Goal: Communication & Community: Answer question/provide support

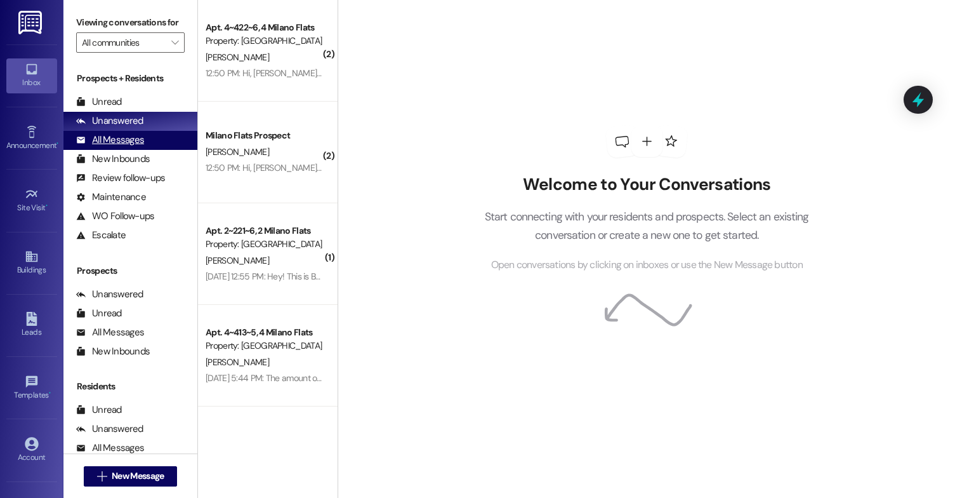
click at [111, 147] on div "All Messages" at bounding box center [110, 139] width 68 height 13
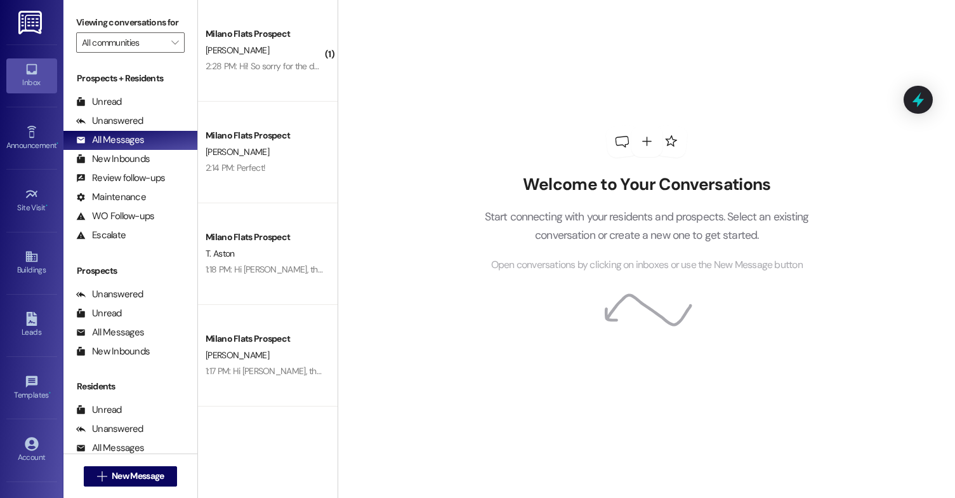
click at [36, 310] on link "Leads" at bounding box center [31, 325] width 51 height 34
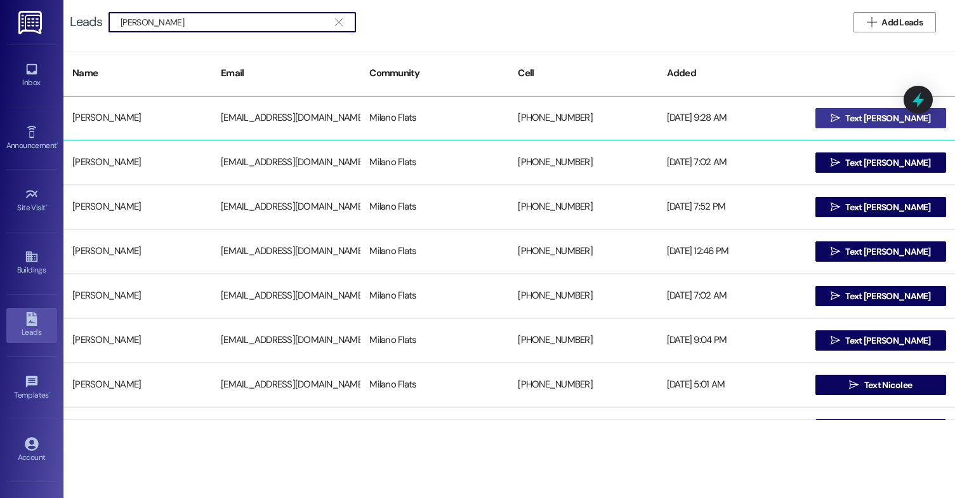
type input "[PERSON_NAME]"
click at [840, 122] on icon "" at bounding box center [836, 118] width 10 height 10
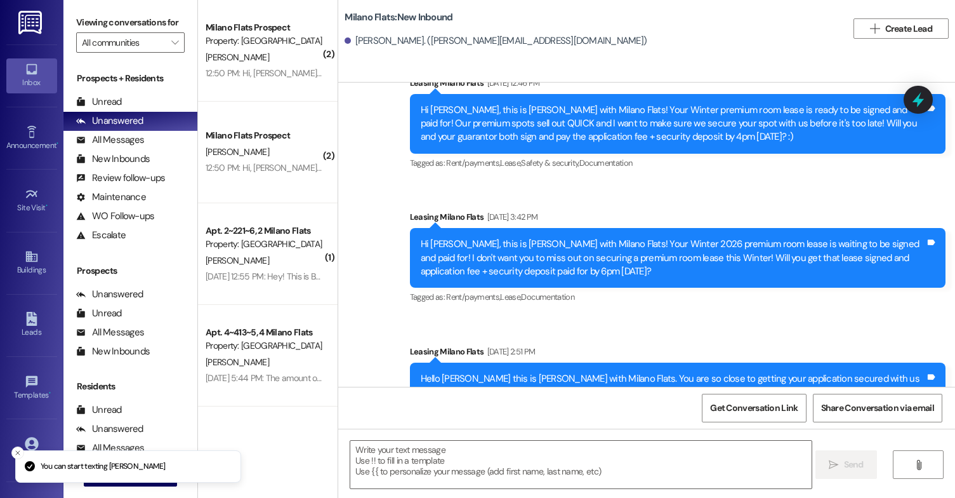
scroll to position [1166, 0]
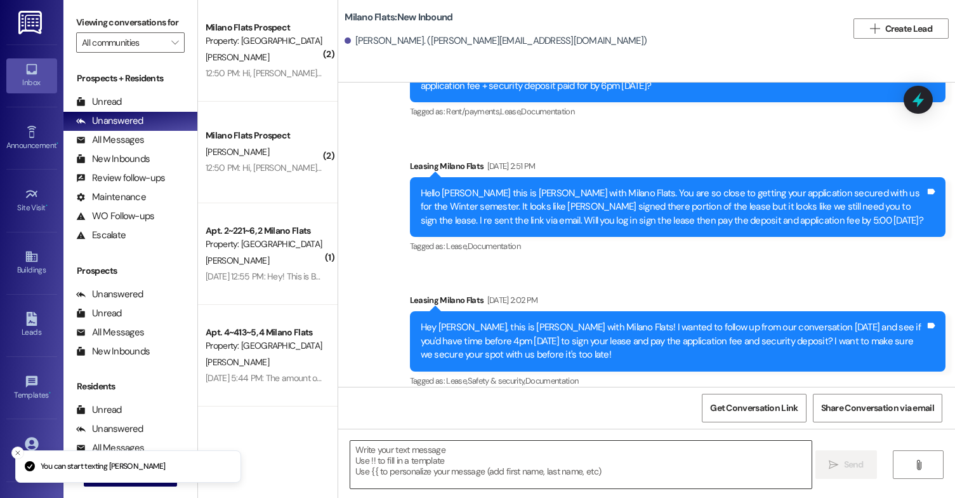
click at [477, 465] on textarea at bounding box center [580, 464] width 461 height 48
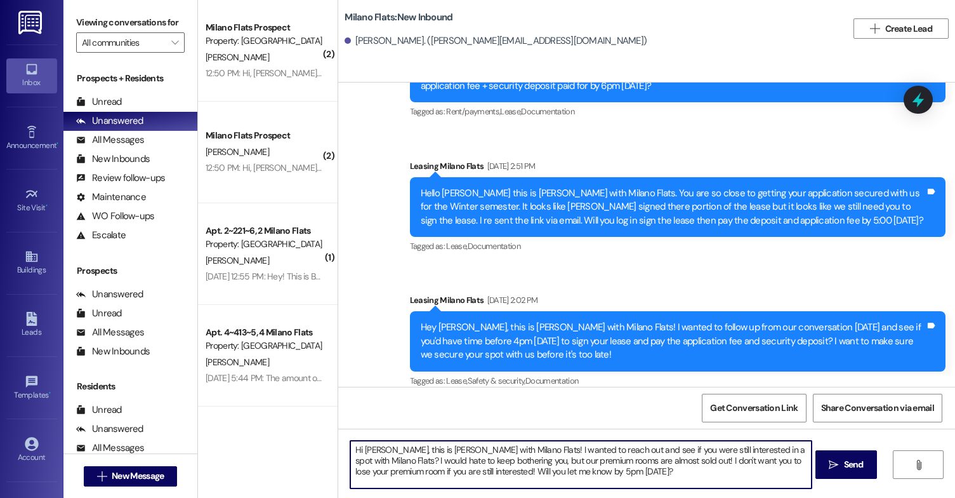
click at [650, 470] on textarea "Hi [PERSON_NAME], this is [PERSON_NAME] with Milano Flats! I wanted to reach ou…" at bounding box center [580, 464] width 461 height 48
paste textarea "! This is [PERSON_NAME] with Milano Flats 😊 Just checking in to see if you're s…"
click at [494, 449] on textarea "Hi [PERSON_NAME]! This is [PERSON_NAME] with Milano Flats 😊 Just checking in to…" at bounding box center [580, 464] width 461 height 48
click at [684, 456] on textarea "Hi [PERSON_NAME]! This is [PERSON_NAME] with Milano Flats! Just checking in to …" at bounding box center [580, 464] width 461 height 48
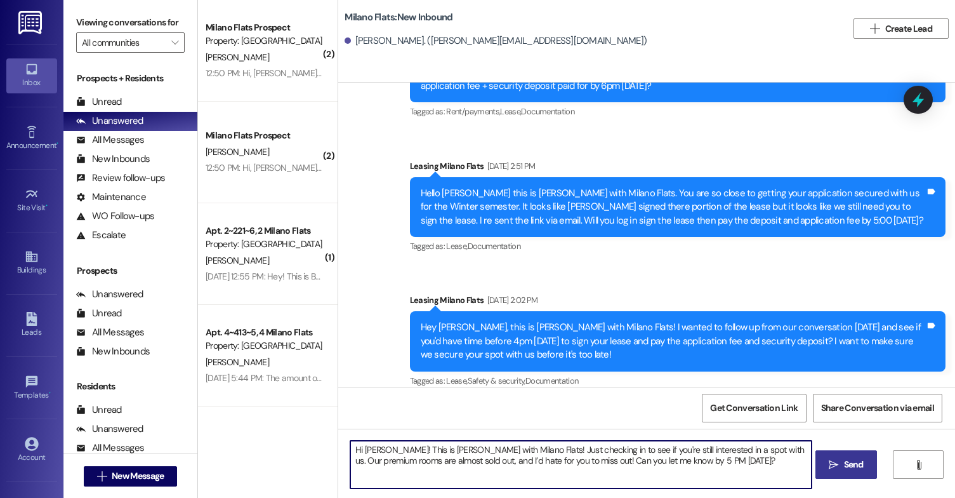
type textarea "Hi [PERSON_NAME]! This is [PERSON_NAME] with Milano Flats! Just checking in to …"
click at [844, 465] on span "Send" at bounding box center [854, 464] width 20 height 13
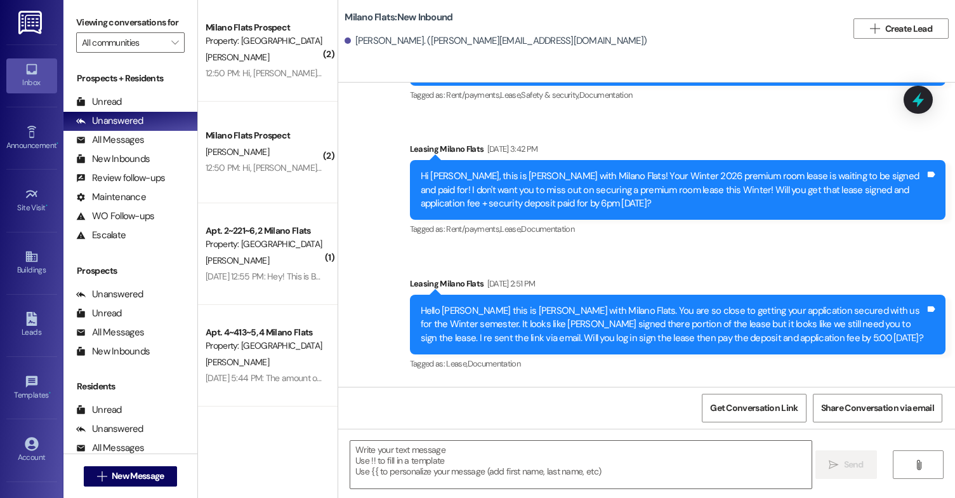
scroll to position [1268, 0]
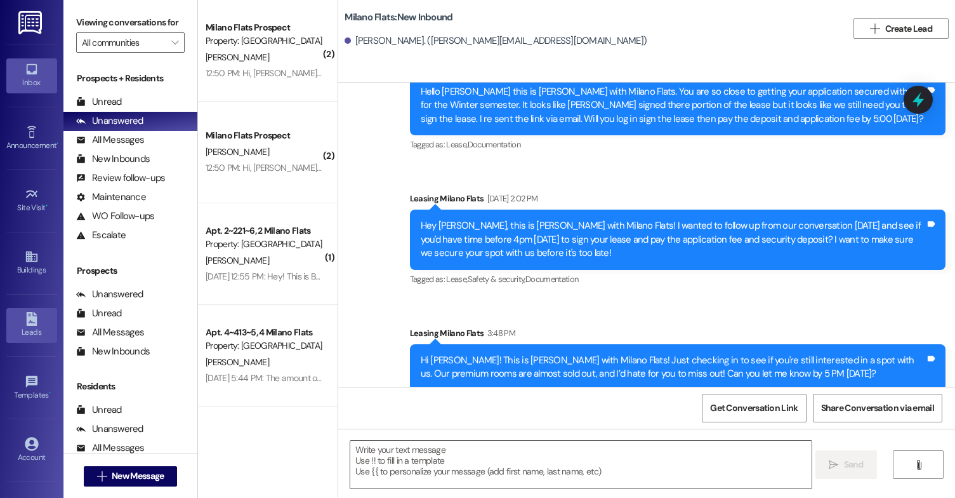
click at [30, 320] on icon at bounding box center [31, 319] width 11 height 14
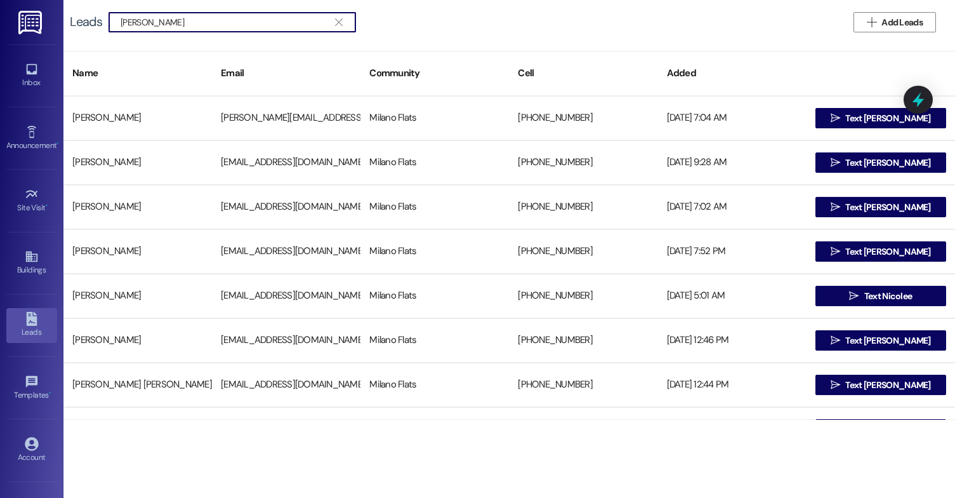
type input "[PERSON_NAME]"
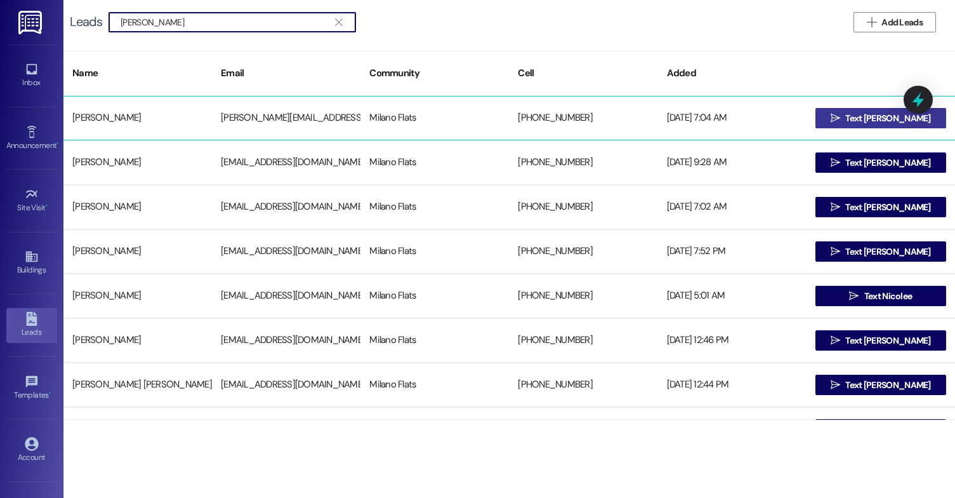
click at [845, 112] on span " Text [PERSON_NAME]" at bounding box center [880, 118] width 105 height 19
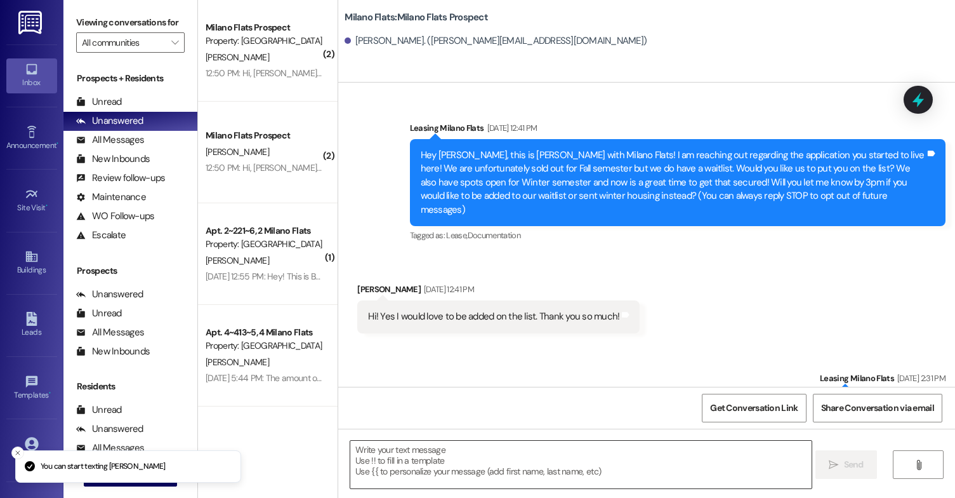
click at [405, 452] on textarea at bounding box center [580, 464] width 461 height 48
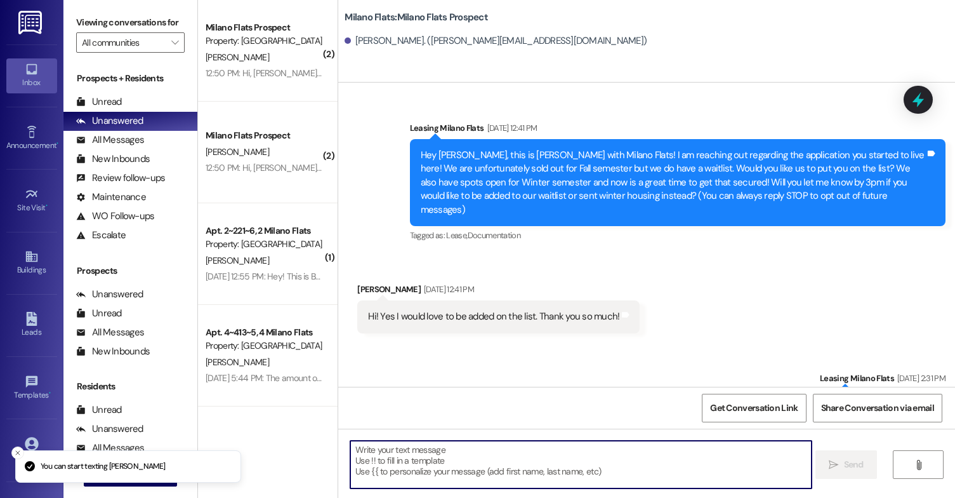
paste textarea "Hi [PERSON_NAME]! This is [PERSON_NAME] with Milano Flats 😊 Just checking in to…"
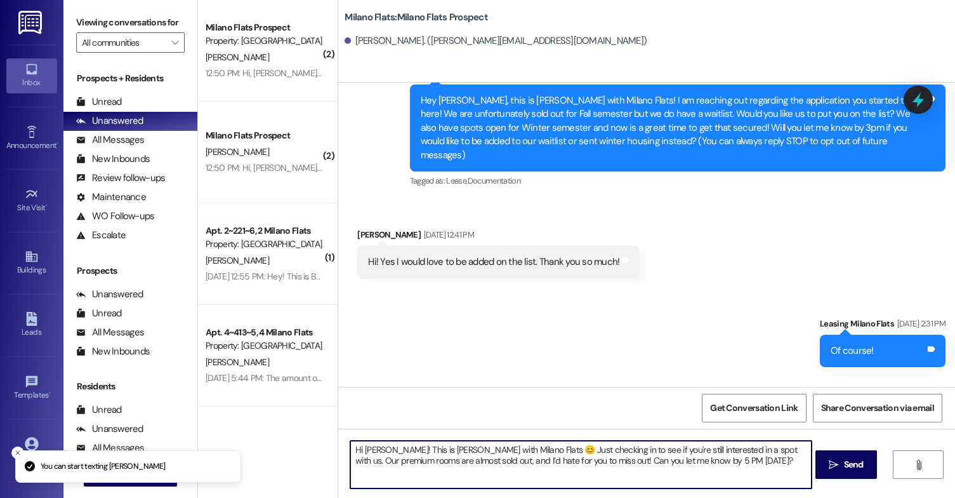
scroll to position [166, 0]
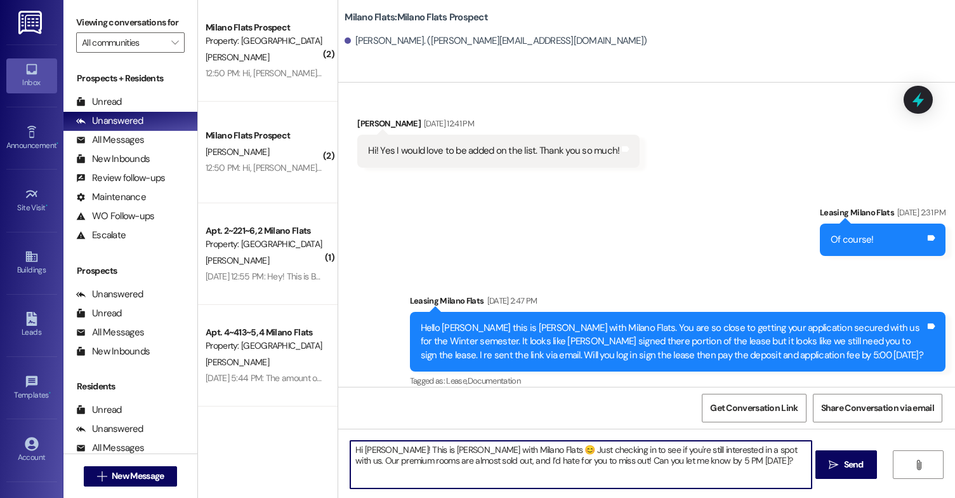
click at [379, 448] on textarea "Hi [PERSON_NAME]! This is [PERSON_NAME] with Milano Flats 😊 Just checking in to…" at bounding box center [580, 464] width 461 height 48
type textarea "Hi [PERSON_NAME]! This is [PERSON_NAME] with Milano Flats 😊 Just checking in to…"
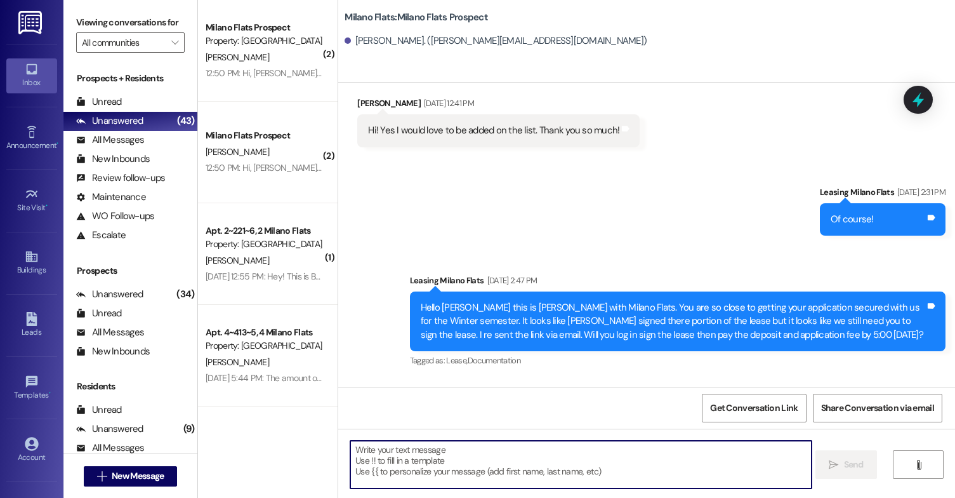
scroll to position [268, 0]
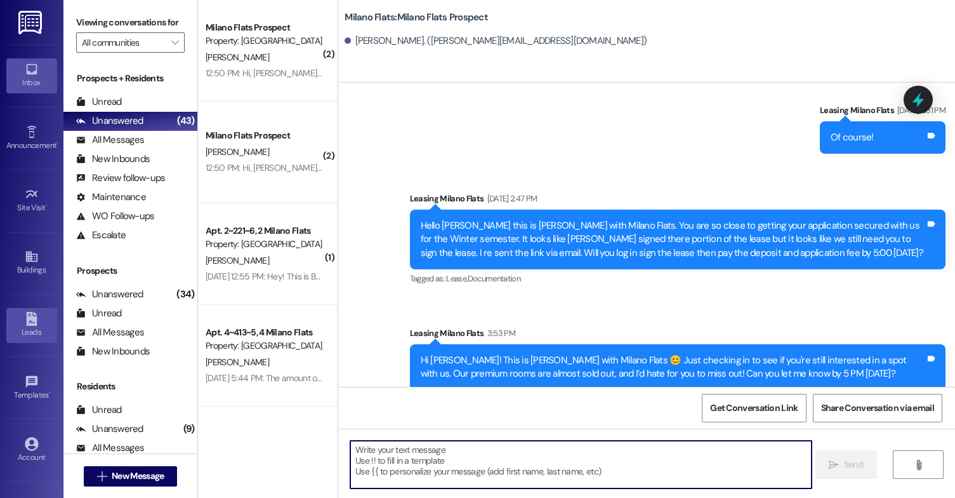
click at [26, 319] on icon at bounding box center [31, 319] width 11 height 14
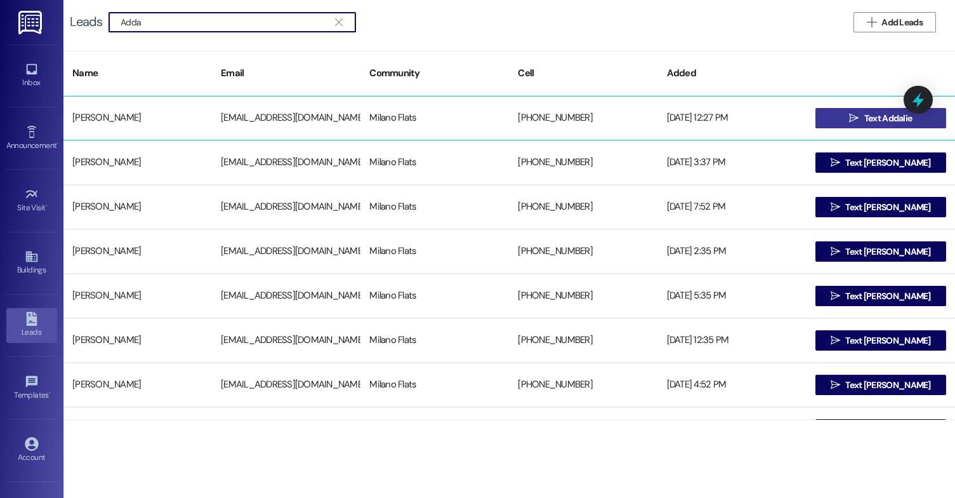
type input "Adda"
click at [851, 126] on span " Text Addalie" at bounding box center [881, 118] width 68 height 19
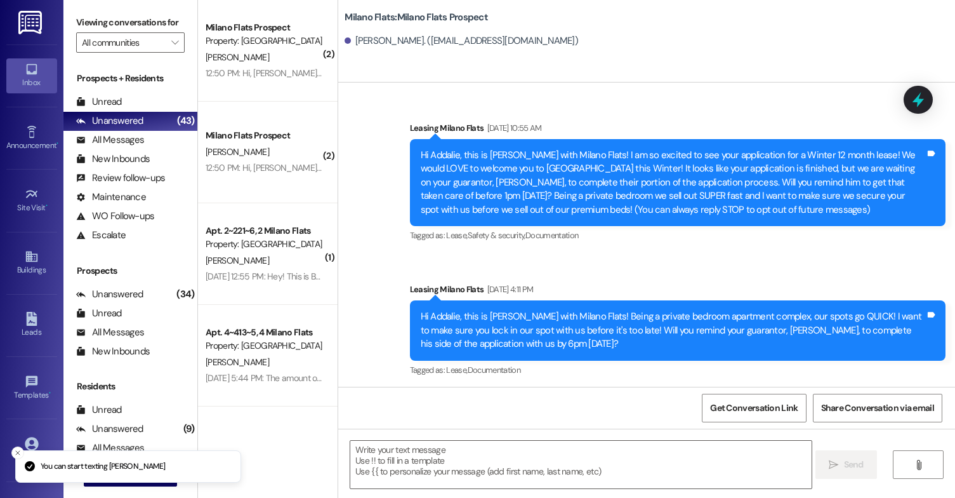
scroll to position [3, 0]
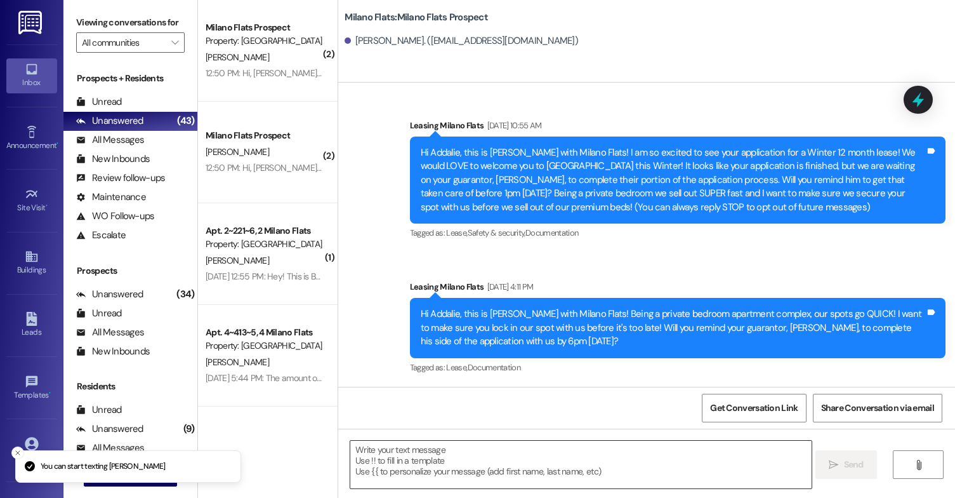
click at [432, 451] on textarea at bounding box center [580, 464] width 461 height 48
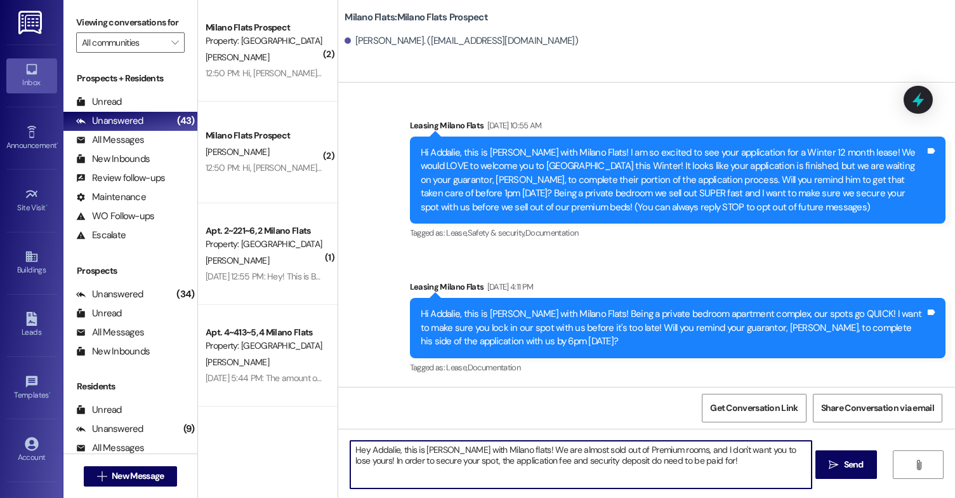
click at [686, 461] on textarea "Hey Addalie, this is [PERSON_NAME] with Milano flats! We are almost sold out of…" at bounding box center [580, 464] width 461 height 48
type textarea "Hey Addalie, this is [PERSON_NAME] with Milano flats! We are almost sold out of…"
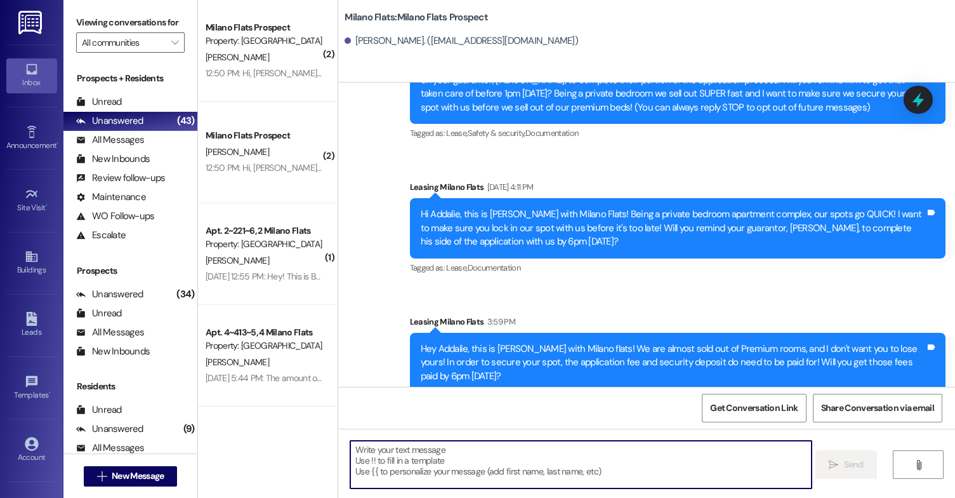
scroll to position [105, 0]
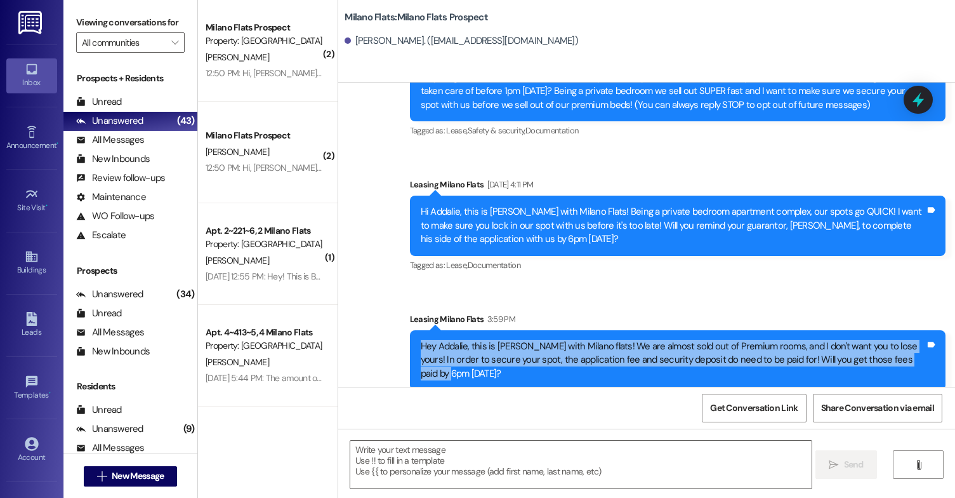
drag, startPoint x: 913, startPoint y: 359, endPoint x: 381, endPoint y: 336, distance: 532.3
click at [381, 336] on div "Sent via SMS Leasing [GEOGRAPHIC_DATA] Flats [DATE] 10:55 AM Hi Addalie, this i…" at bounding box center [646, 193] width 617 height 411
copy div "Hey Addalie, this is [PERSON_NAME] with Milano flats! We are almost sold out of…"
click at [18, 310] on link "Leads" at bounding box center [31, 325] width 51 height 34
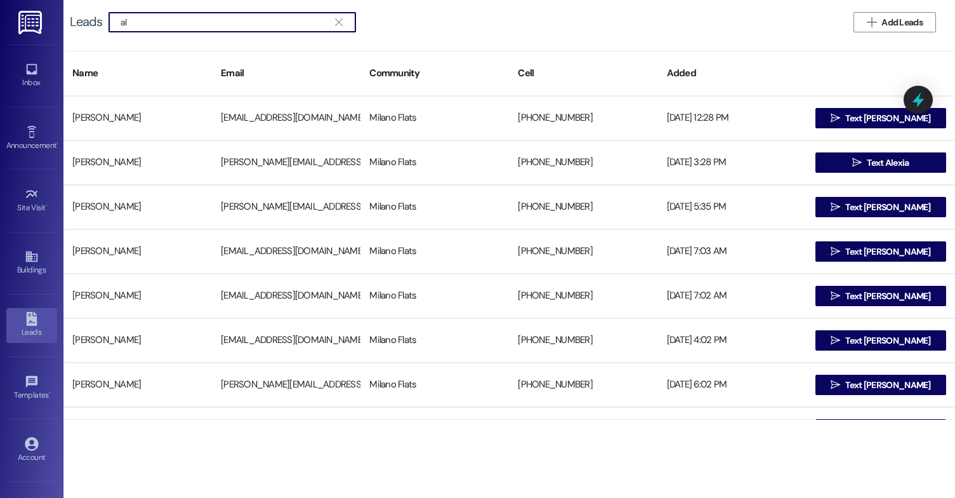
type input "a"
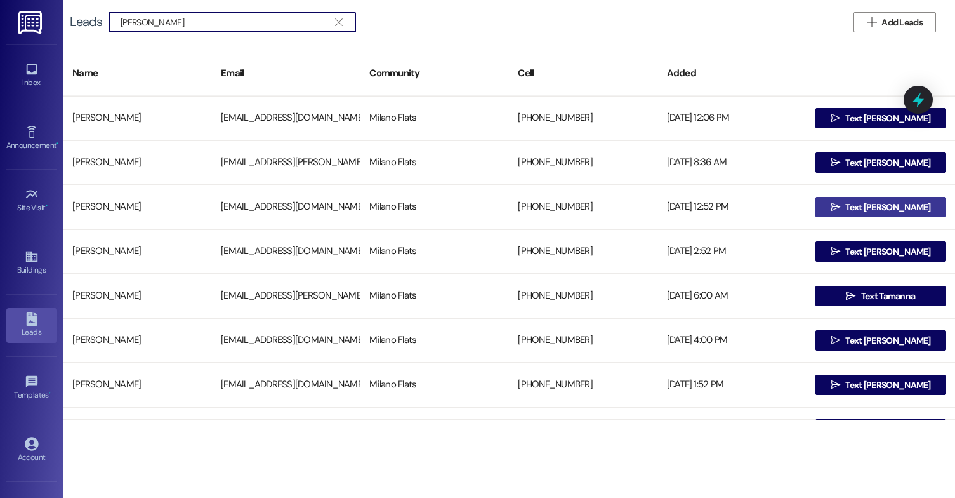
type input "[PERSON_NAME]"
click at [876, 209] on span "Text [PERSON_NAME]" at bounding box center [887, 207] width 85 height 13
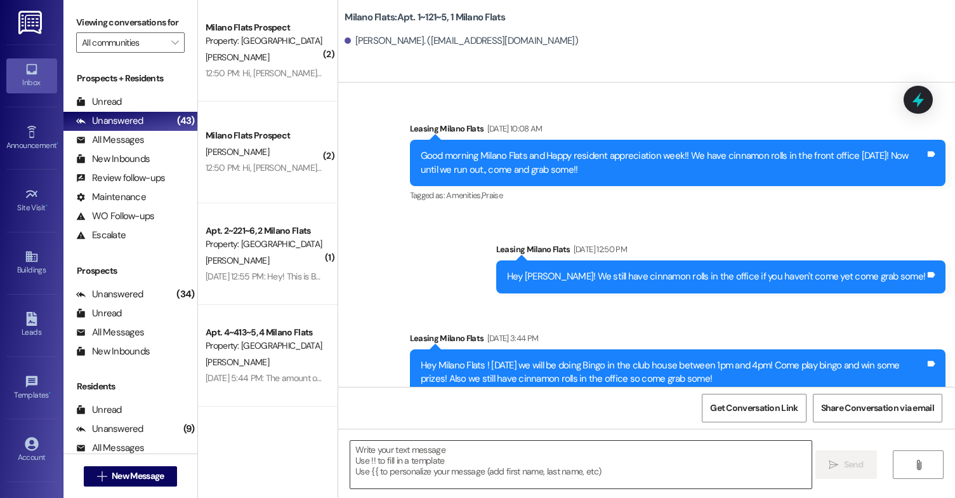
scroll to position [14791, 0]
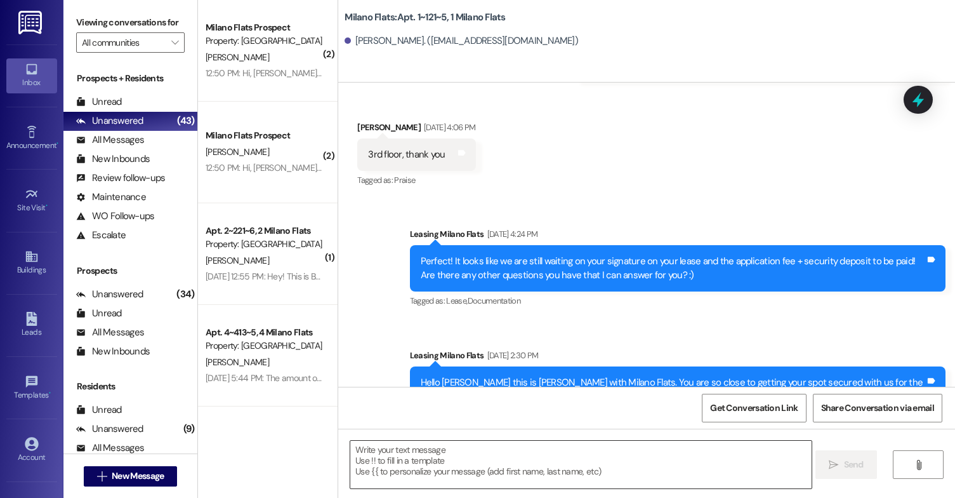
click at [362, 449] on textarea at bounding box center [580, 464] width 461 height 48
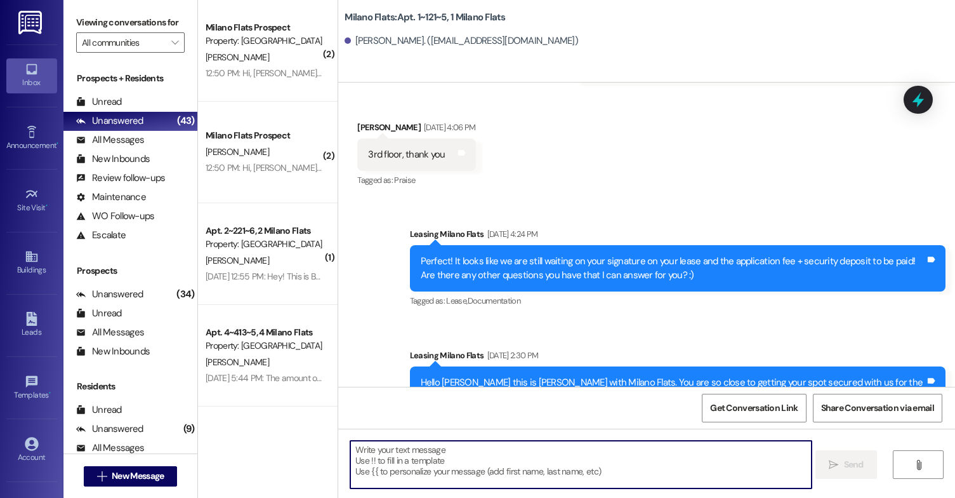
paste textarea "Hey Addalie, this is [PERSON_NAME] with Milano flats! We are almost sold out of…"
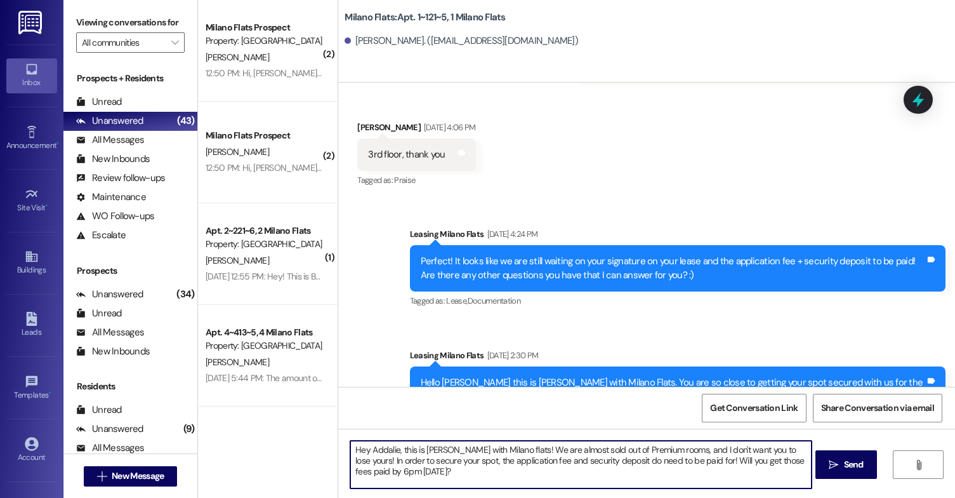
click at [392, 449] on textarea "Hey Addalie, this is [PERSON_NAME] with Milano flats! We are almost sold out of…" at bounding box center [580, 464] width 461 height 48
type textarea "Hey [PERSON_NAME], this is [PERSON_NAME] with Milano flats! We are almost sold …"
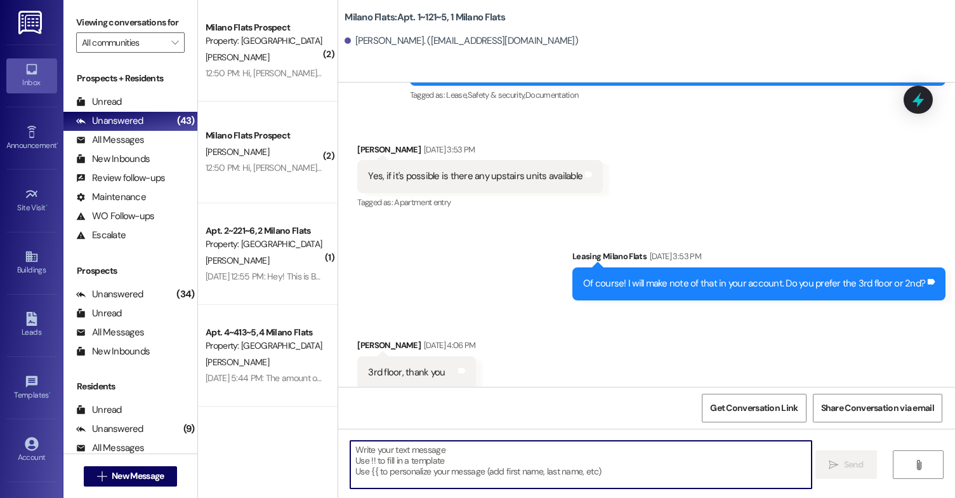
scroll to position [14893, 0]
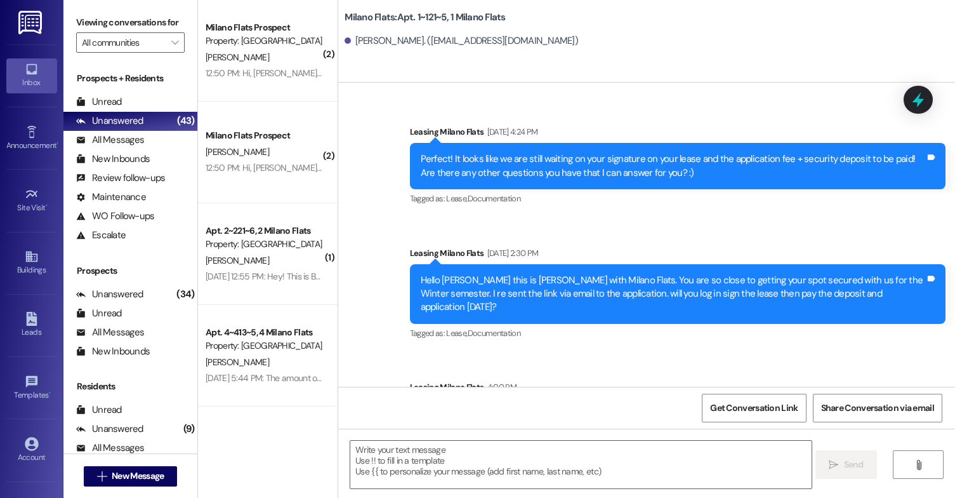
drag, startPoint x: 910, startPoint y: 357, endPoint x: 409, endPoint y: 346, distance: 501.5
click at [410, 398] on div "Hey [PERSON_NAME], this is [PERSON_NAME] with Milano flats! We are almost sold …" at bounding box center [678, 428] width 536 height 60
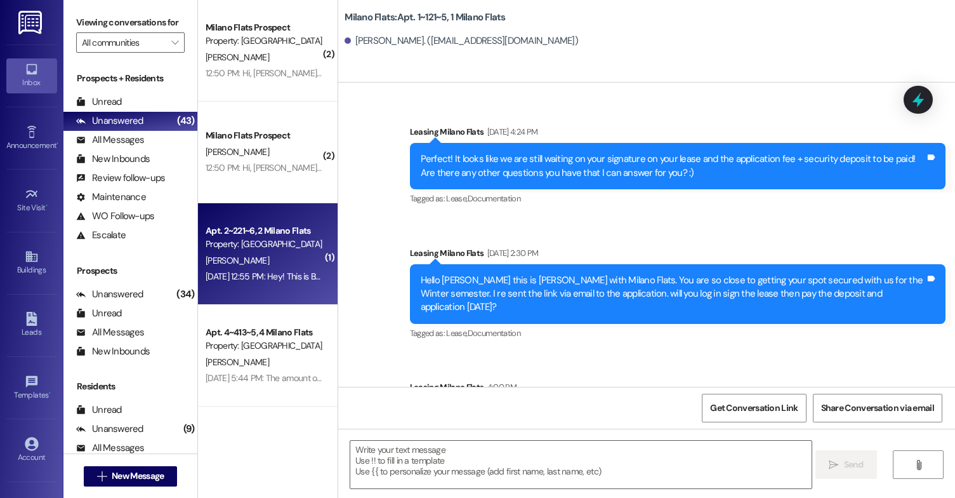
copy div "Hey [PERSON_NAME], this is [PERSON_NAME] with Milano flats! We are almost sold …"
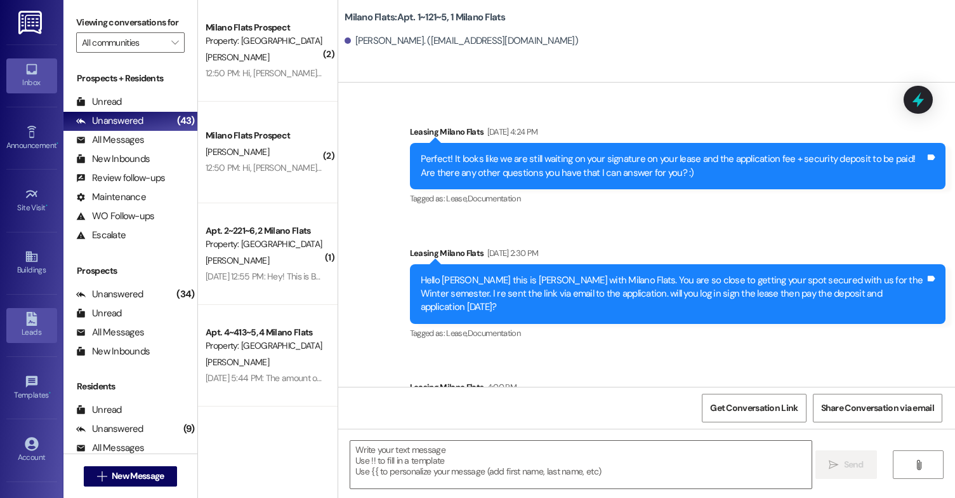
click at [33, 316] on icon at bounding box center [32, 319] width 14 height 14
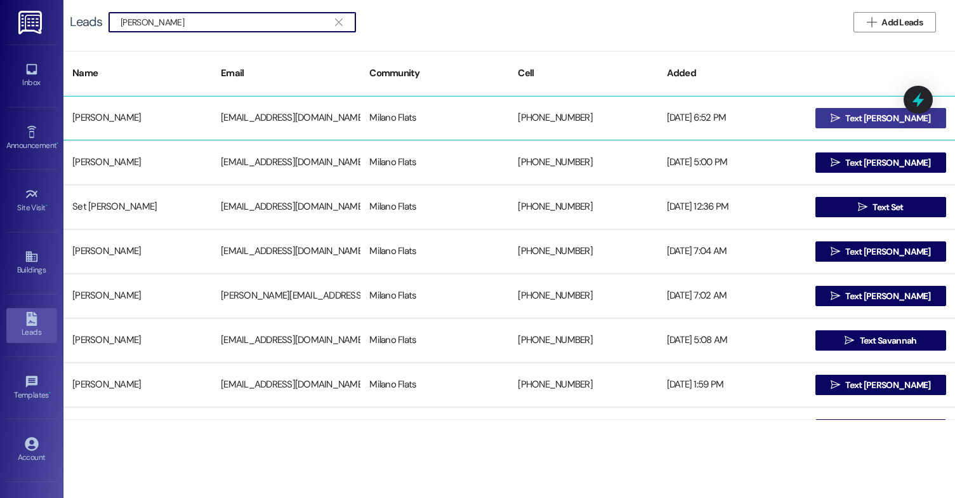
type input "[PERSON_NAME]"
click at [832, 124] on button " Text [PERSON_NAME]" at bounding box center [881, 118] width 131 height 20
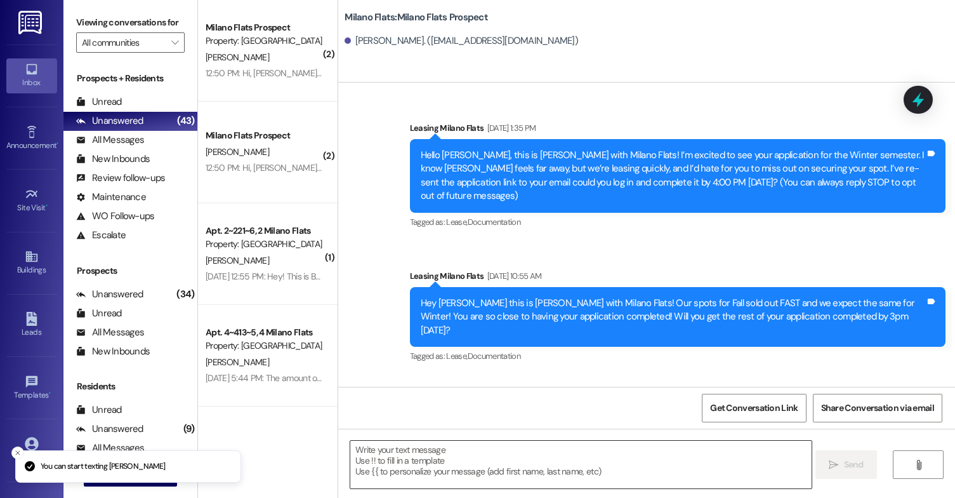
click at [471, 454] on textarea at bounding box center [580, 464] width 461 height 48
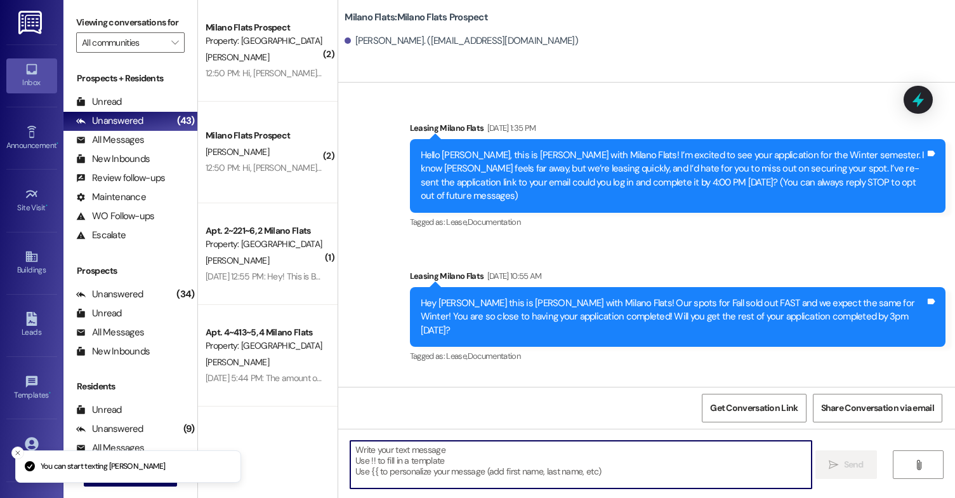
paste textarea "Hey [PERSON_NAME], this is [PERSON_NAME] with Milano flats! We are almost sold …"
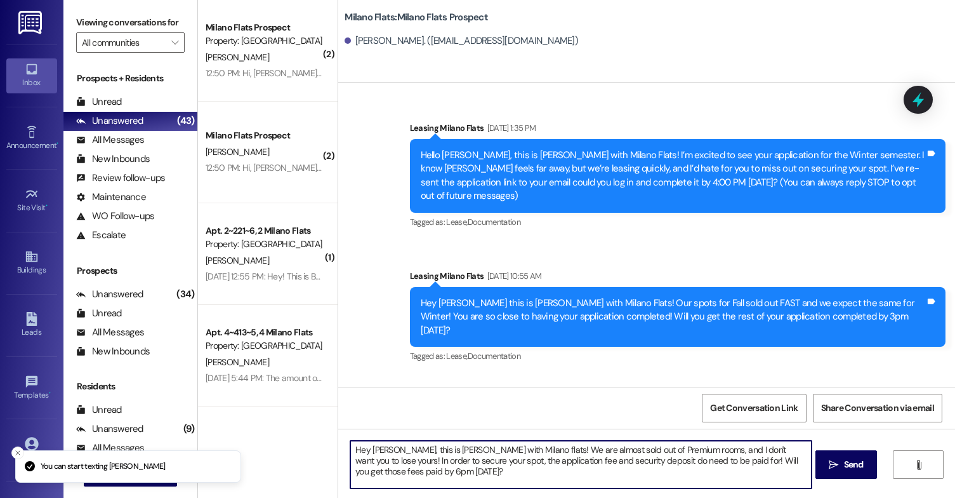
click at [385, 450] on textarea "Hey [PERSON_NAME], this is [PERSON_NAME] with Milano flats! We are almost sold …" at bounding box center [580, 464] width 461 height 48
click at [435, 473] on textarea "Hey [PERSON_NAME], this is [PERSON_NAME] with Milano flats! We are almost sold …" at bounding box center [580, 464] width 461 height 48
click at [644, 475] on textarea "Hey [PERSON_NAME], this is [PERSON_NAME] with Milano flats! We are almost sold …" at bounding box center [580, 464] width 461 height 48
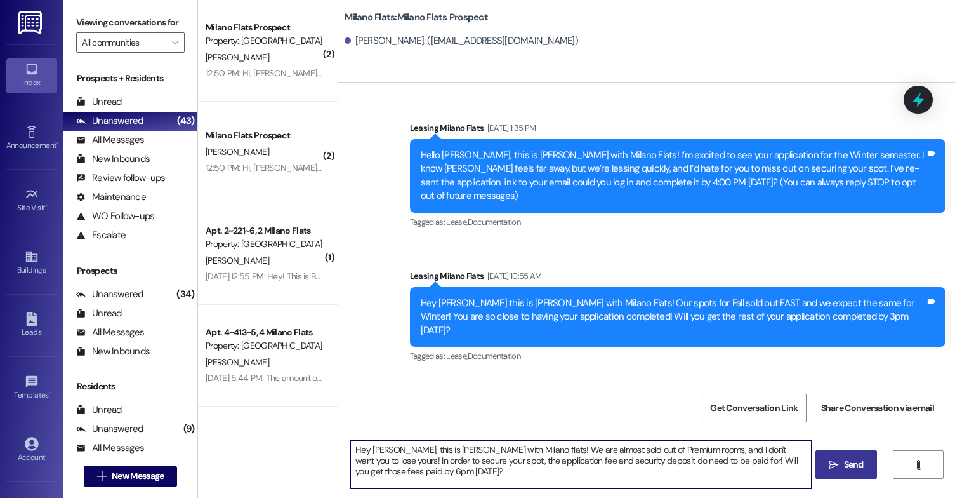
type textarea "Hey [PERSON_NAME], this is [PERSON_NAME] with Milano flats! We are almost sold …"
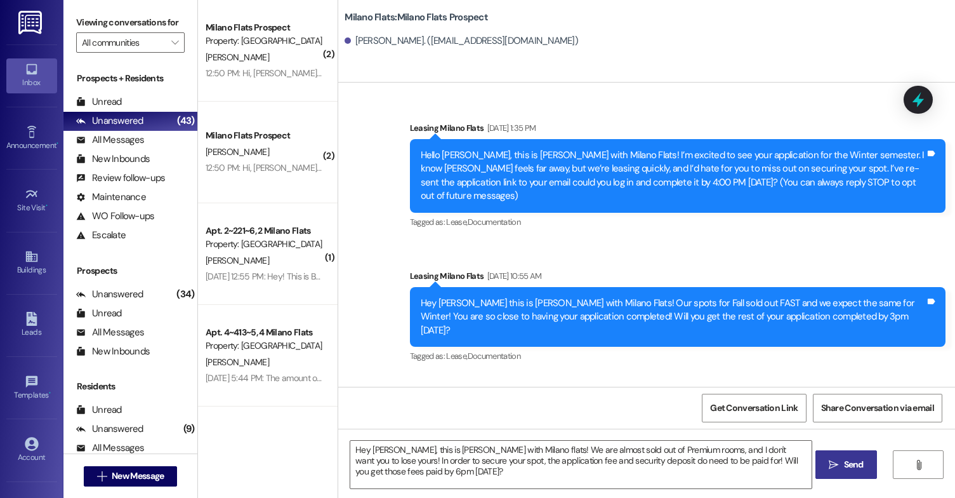
click at [822, 473] on button " Send" at bounding box center [847, 464] width 62 height 29
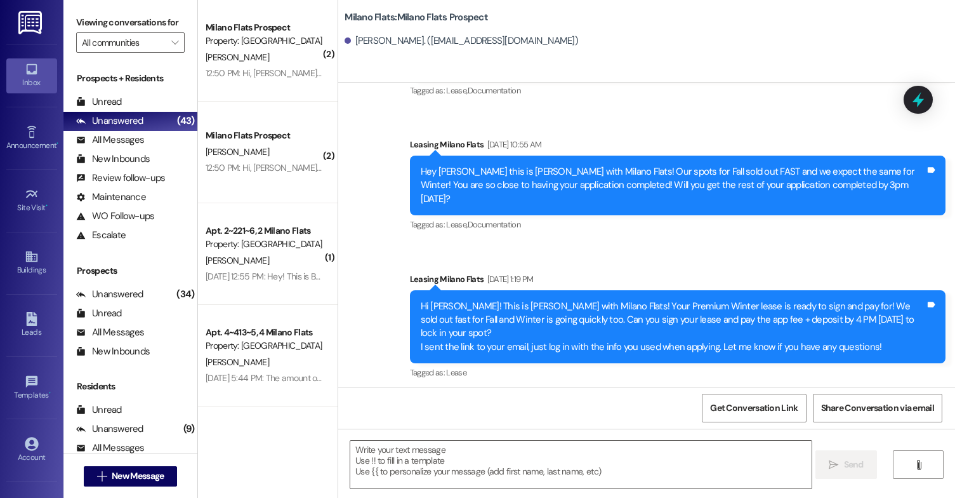
scroll to position [198, 0]
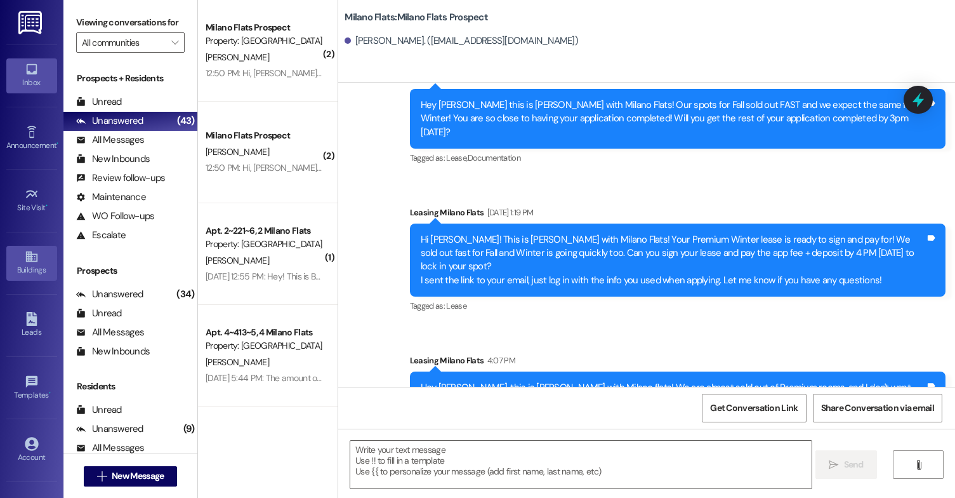
drag, startPoint x: 26, startPoint y: 319, endPoint x: 26, endPoint y: 271, distance: 47.6
click at [26, 319] on icon at bounding box center [31, 319] width 11 height 14
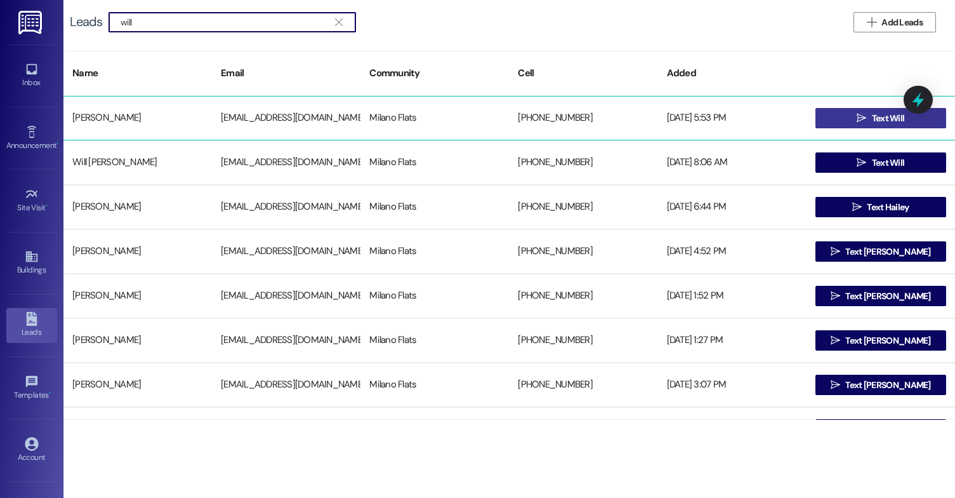
type input "will"
click at [833, 119] on button " Text Will" at bounding box center [881, 118] width 131 height 20
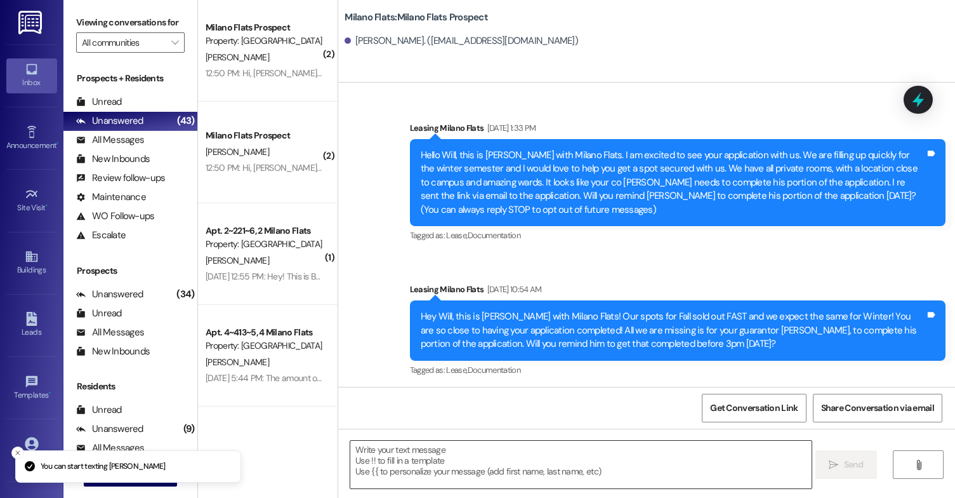
click at [501, 452] on textarea at bounding box center [580, 464] width 461 height 48
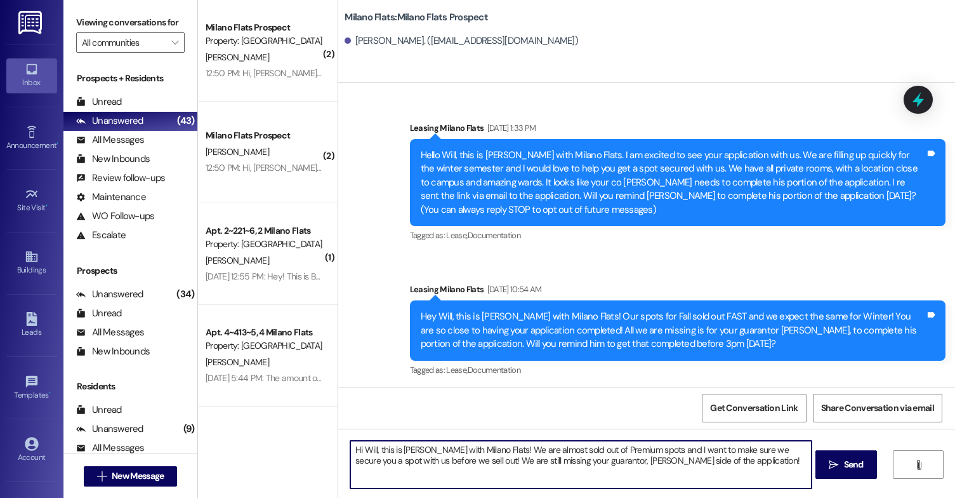
click at [722, 458] on textarea "Hi Will, this is [PERSON_NAME] with Milano Flats! We are almost sold out of Pre…" at bounding box center [580, 464] width 461 height 48
click at [574, 477] on textarea "Hi Will, this is [PERSON_NAME] with Milano Flats! We are almost sold out of Pre…" at bounding box center [580, 464] width 461 height 48
type textarea "Hi Will, this is [PERSON_NAME] with Milano Flats! We are almost sold out of Pre…"
click at [850, 462] on span "Send" at bounding box center [854, 464] width 20 height 13
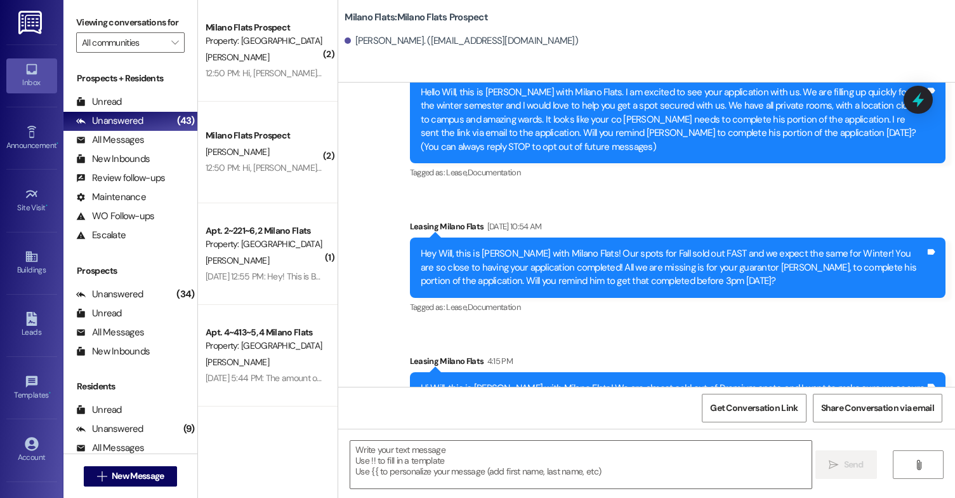
scroll to position [118, 0]
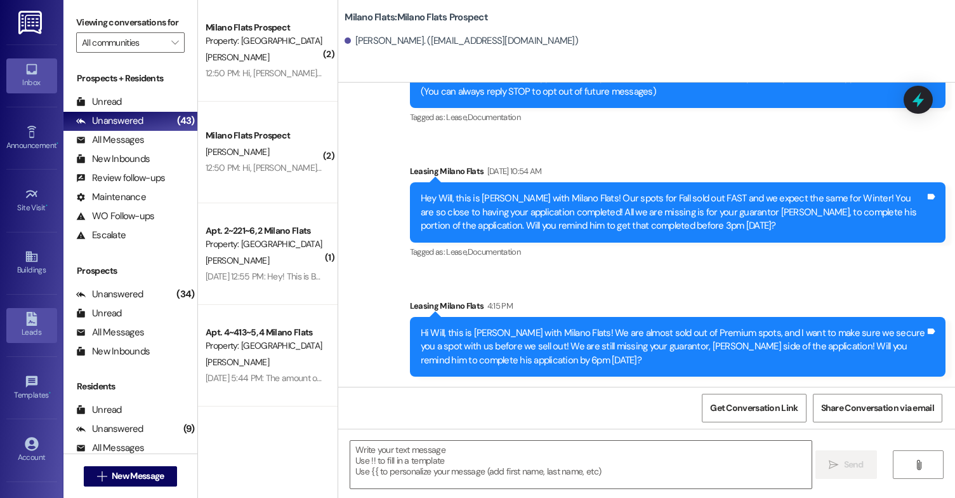
click at [34, 331] on div "Leads" at bounding box center [31, 332] width 63 height 13
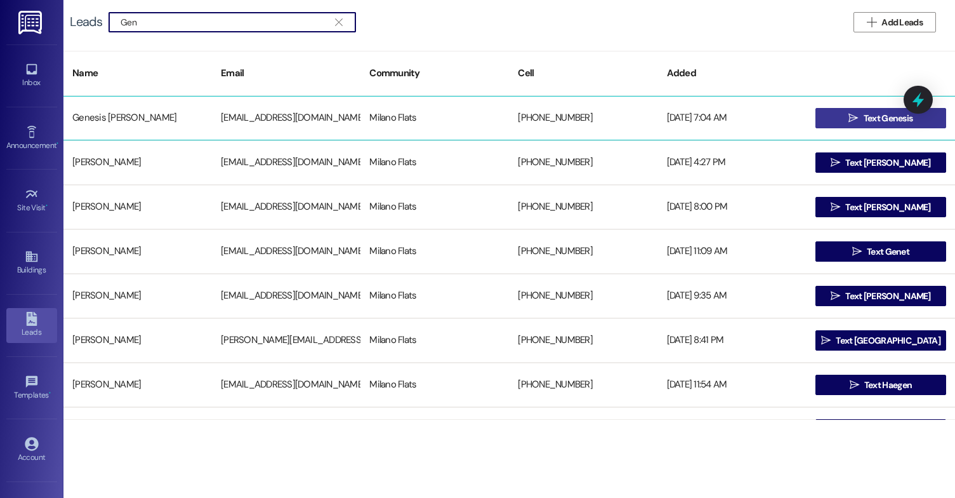
type input "Gen"
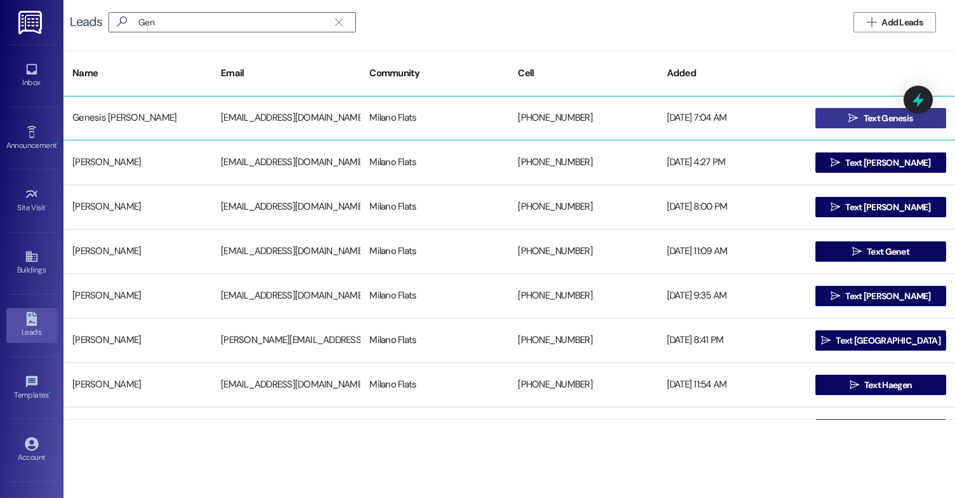
click at [840, 117] on button " Text Genesis" at bounding box center [881, 118] width 131 height 20
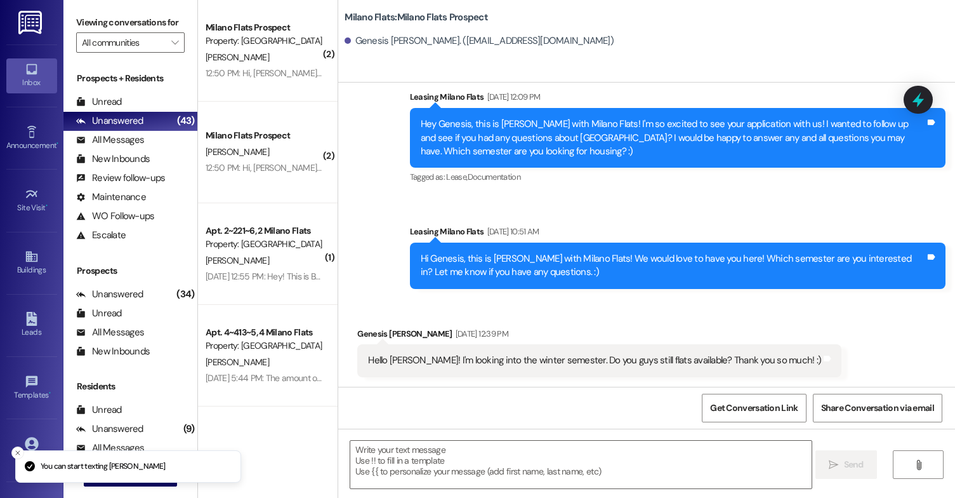
scroll to position [147, 0]
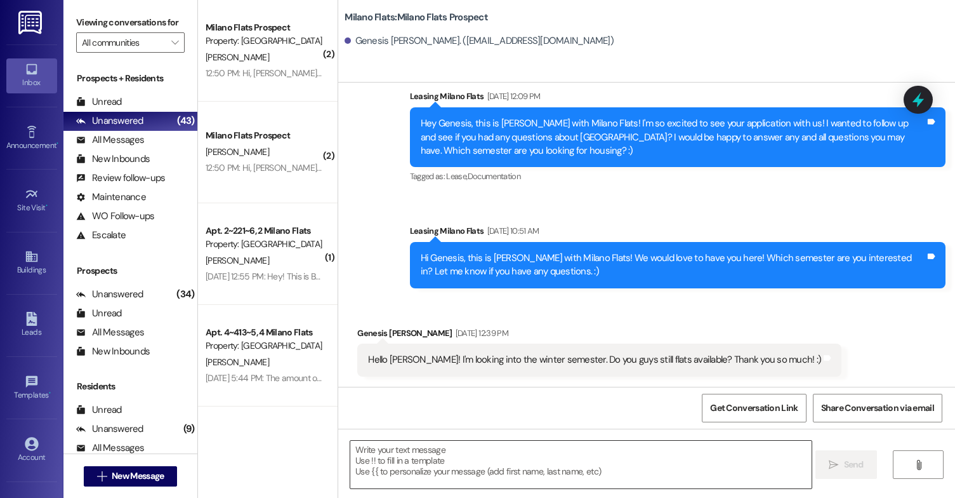
click at [507, 472] on textarea at bounding box center [580, 464] width 461 height 48
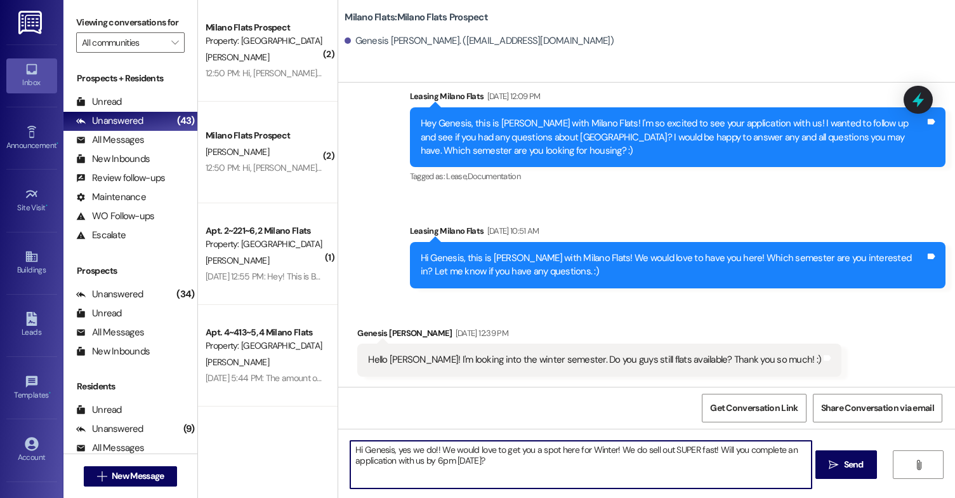
click at [385, 452] on textarea "Hi Genesis, yes we do!! We would love to get you a spot here for Winter! We do …" at bounding box center [580, 464] width 461 height 48
type textarea "Hi Genesis, this is [PERSON_NAME] with Milano Flats! yes we do!! We would love …"
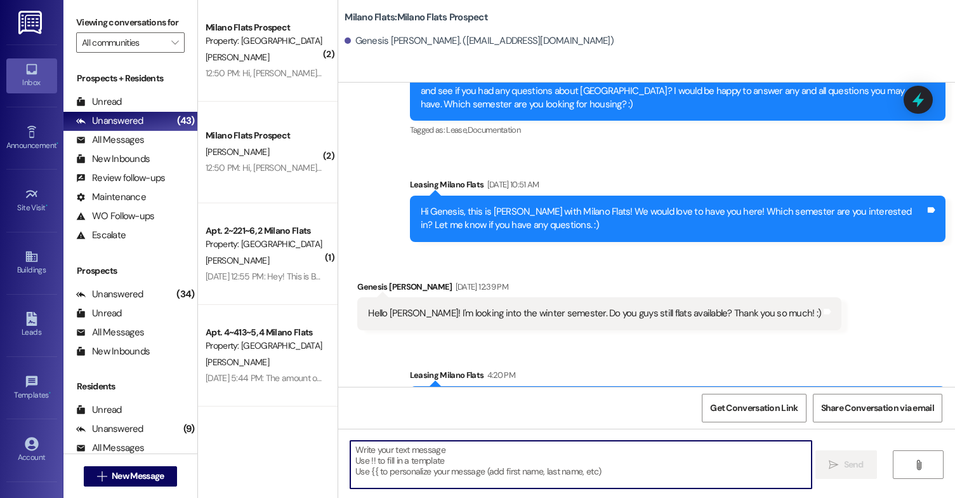
scroll to position [249, 0]
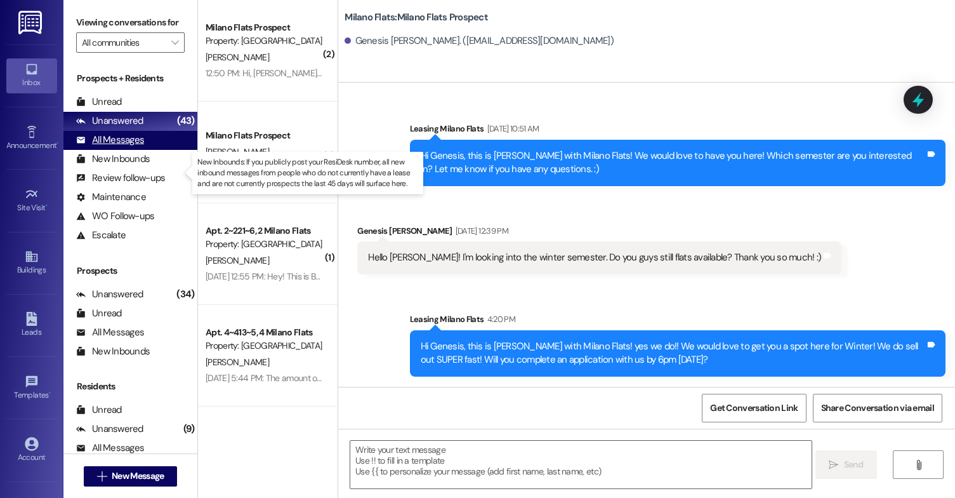
click at [128, 147] on div "All Messages" at bounding box center [110, 139] width 68 height 13
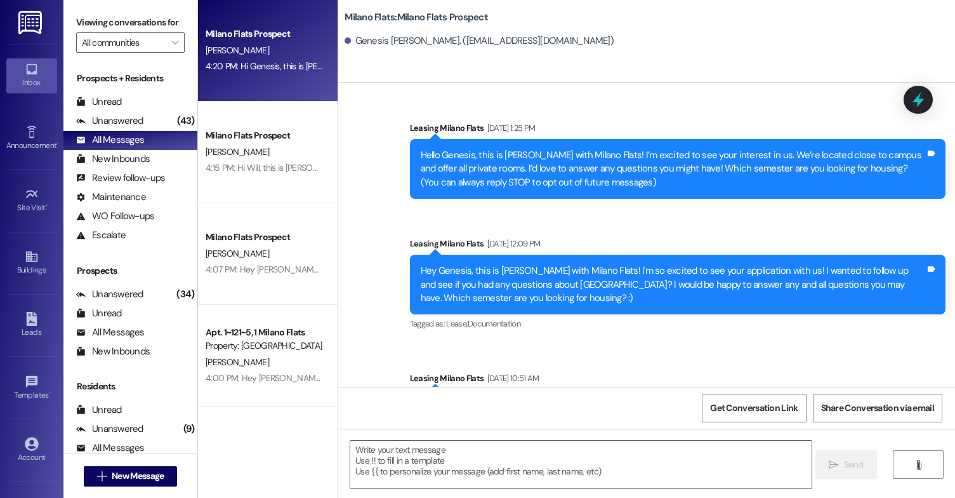
scroll to position [147, 0]
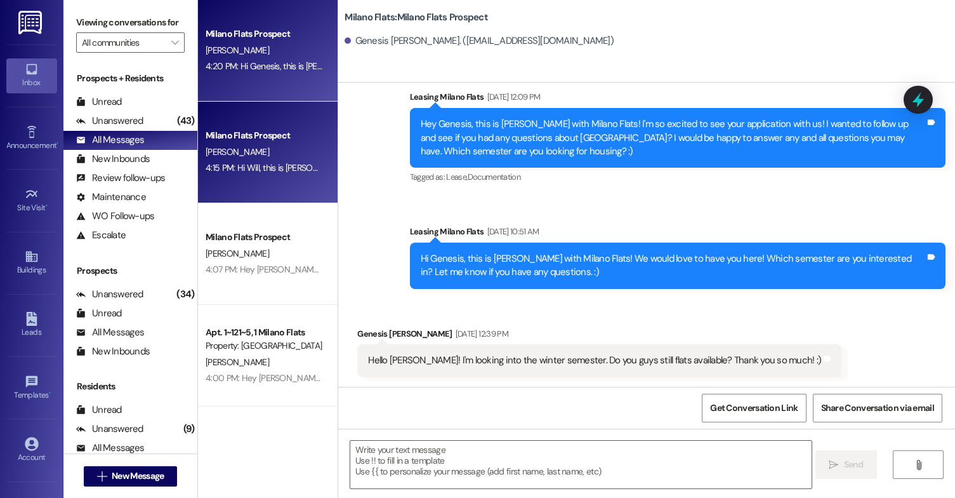
click at [268, 155] on div "[PERSON_NAME]" at bounding box center [264, 152] width 120 height 16
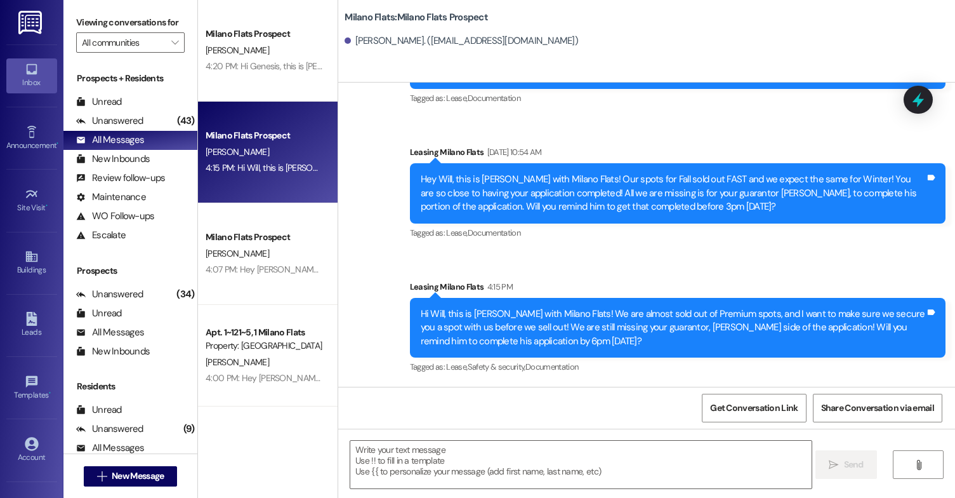
scroll to position [137, 0]
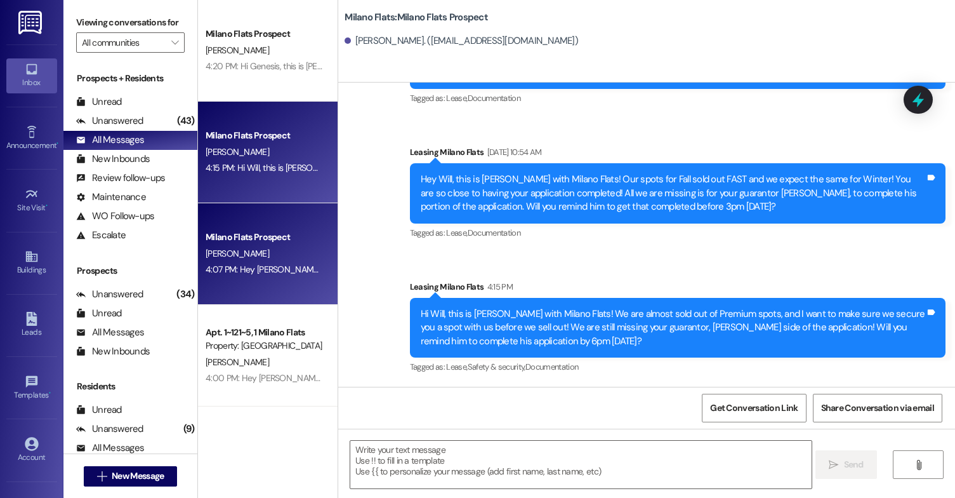
click at [248, 254] on div "[PERSON_NAME]" at bounding box center [264, 254] width 120 height 16
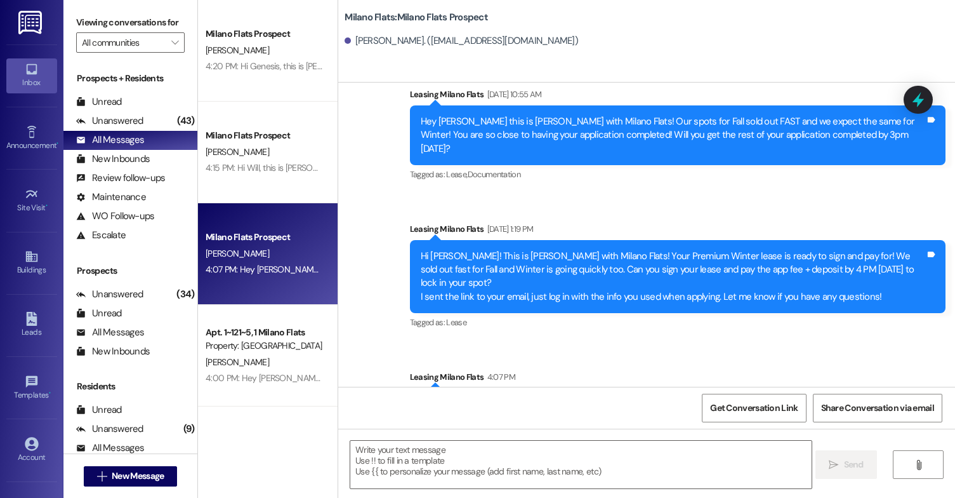
scroll to position [217, 0]
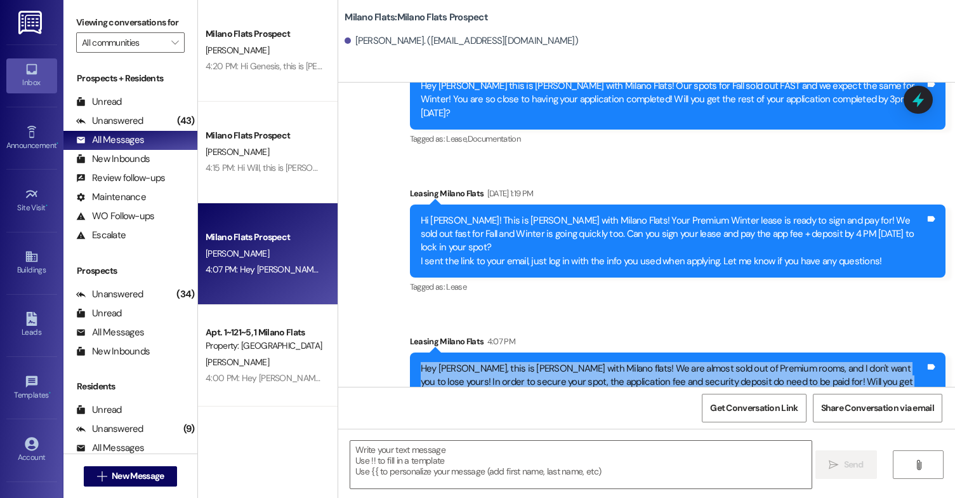
drag, startPoint x: 911, startPoint y: 336, endPoint x: 406, endPoint y: 333, distance: 505.2
click at [410, 352] on div "Hey [PERSON_NAME], this is [PERSON_NAME] with Milano flats! We are almost sold …" at bounding box center [678, 382] width 536 height 60
copy div "Hey [PERSON_NAME], this is [PERSON_NAME] with Milano flats! We are almost sold …"
click at [29, 318] on icon at bounding box center [31, 319] width 11 height 14
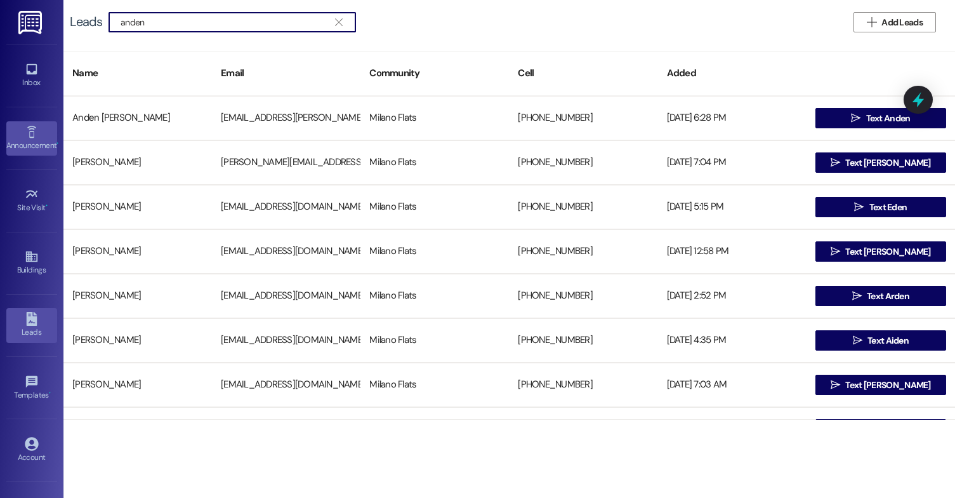
type input "anden"
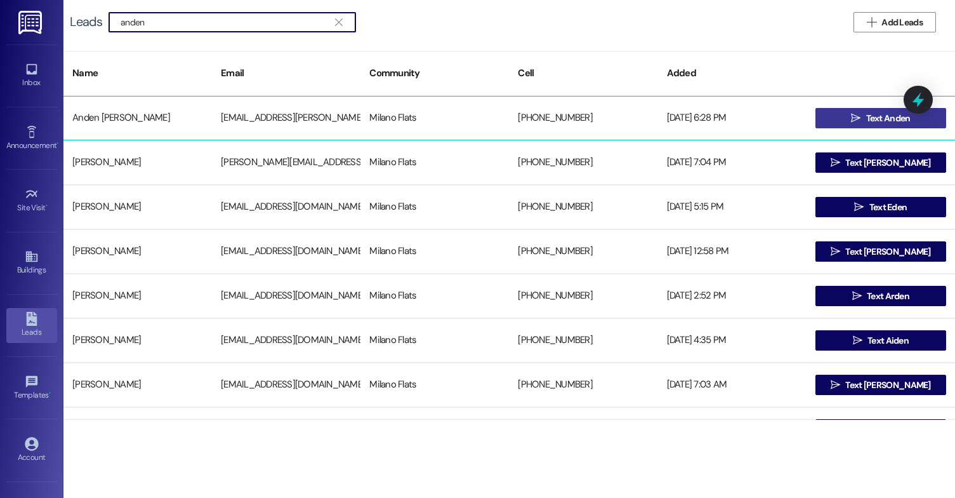
click at [864, 116] on span "Text Anden" at bounding box center [889, 118] width 50 height 13
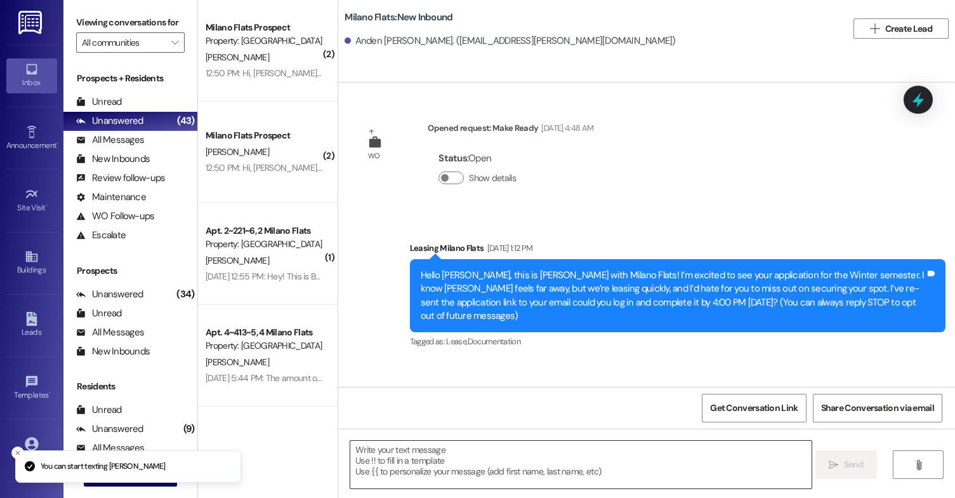
click at [435, 482] on textarea at bounding box center [580, 464] width 461 height 48
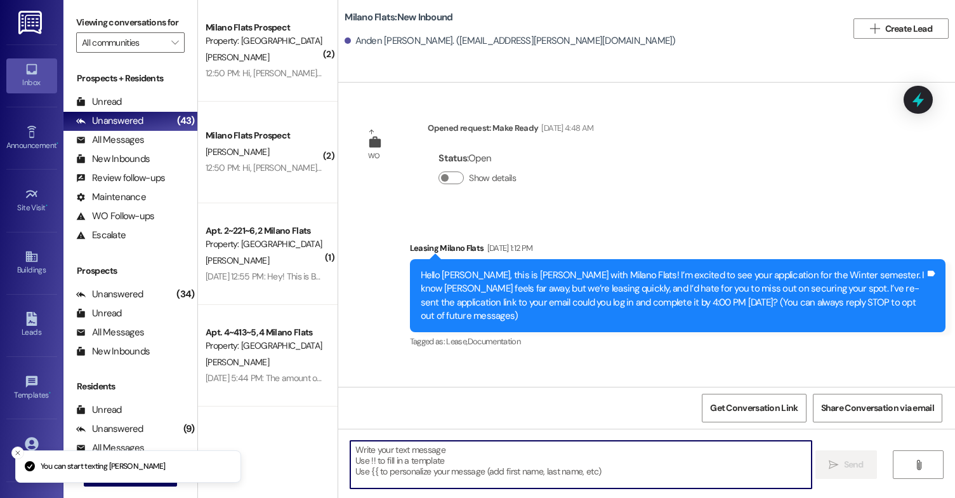
paste textarea "Hey [PERSON_NAME], this is [PERSON_NAME] with Milano flats! We are almost sold …"
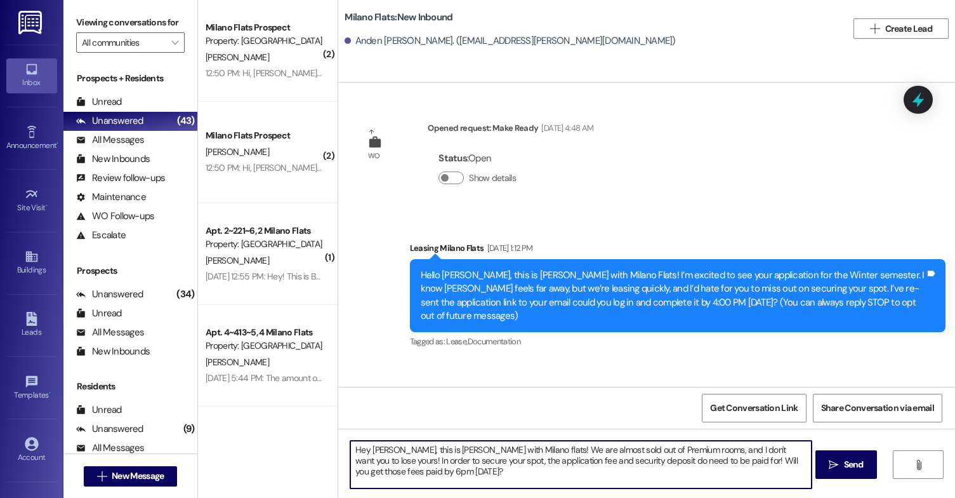
click at [393, 447] on textarea "Hey [PERSON_NAME], this is [PERSON_NAME] with Milano flats! We are almost sold …" at bounding box center [580, 464] width 461 height 48
click at [432, 477] on textarea "Hey Anden, this is [PERSON_NAME] with Milano flats! We are almost sold out of P…" at bounding box center [580, 464] width 461 height 48
click at [543, 473] on textarea "Hey Anden, this is [PERSON_NAME] with Milano flats! We are almost sold out of P…" at bounding box center [580, 464] width 461 height 48
click at [652, 461] on textarea "Hey Anden, this is [PERSON_NAME] with Milano flats! We are almost sold out of P…" at bounding box center [580, 464] width 461 height 48
click at [545, 484] on textarea "Hey Anden, this is [PERSON_NAME] with Milano flats! We are almost sold out of P…" at bounding box center [580, 464] width 461 height 48
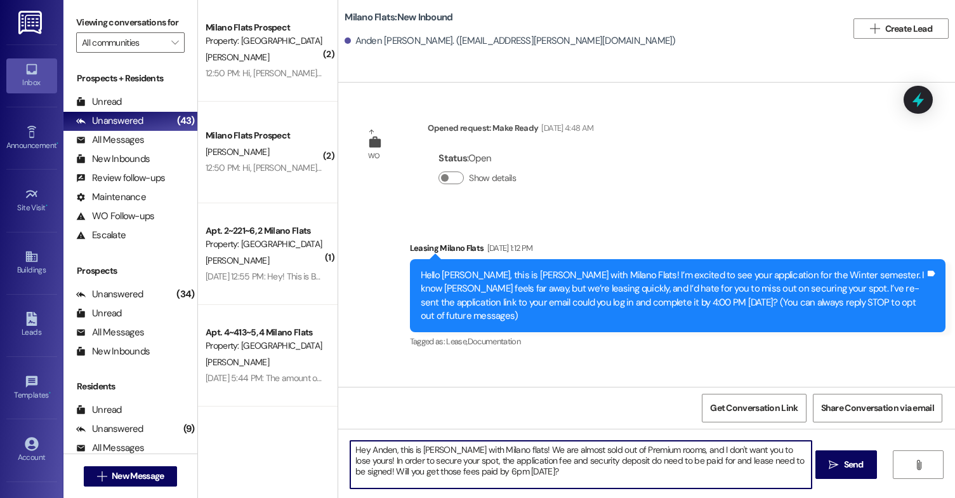
click at [420, 466] on textarea "Hey Anden, this is [PERSON_NAME] with Milano flats! We are almost sold out of P…" at bounding box center [580, 464] width 461 height 48
type textarea "Hey Anden, this is [PERSON_NAME] with Milano flats! We are almost sold out of P…"
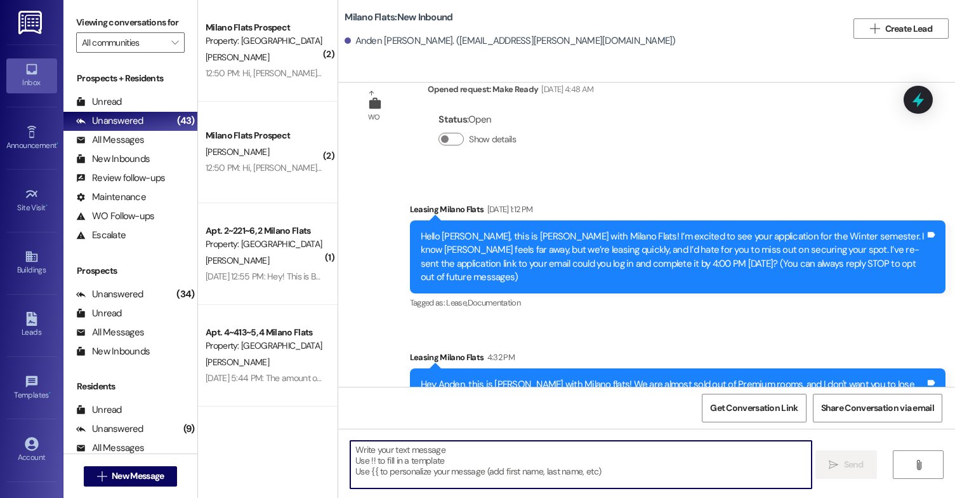
scroll to position [77, 0]
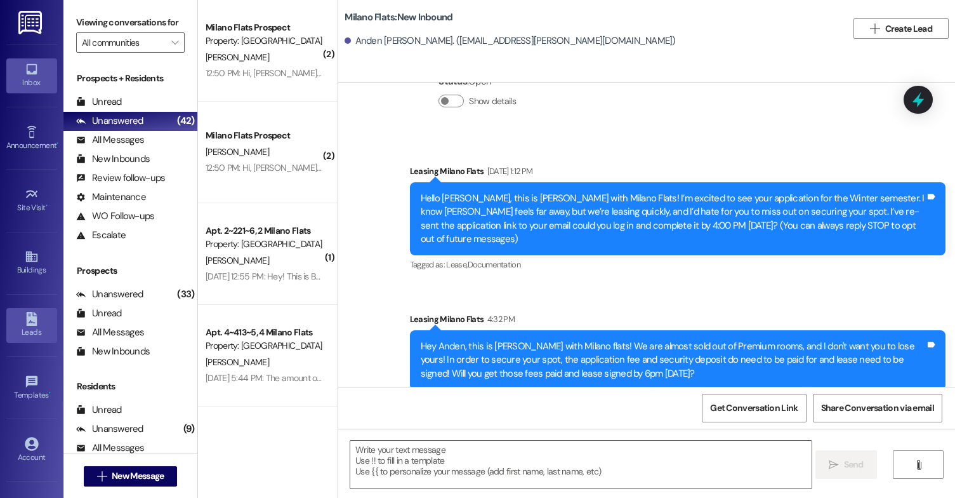
click at [32, 317] on icon at bounding box center [31, 319] width 11 height 14
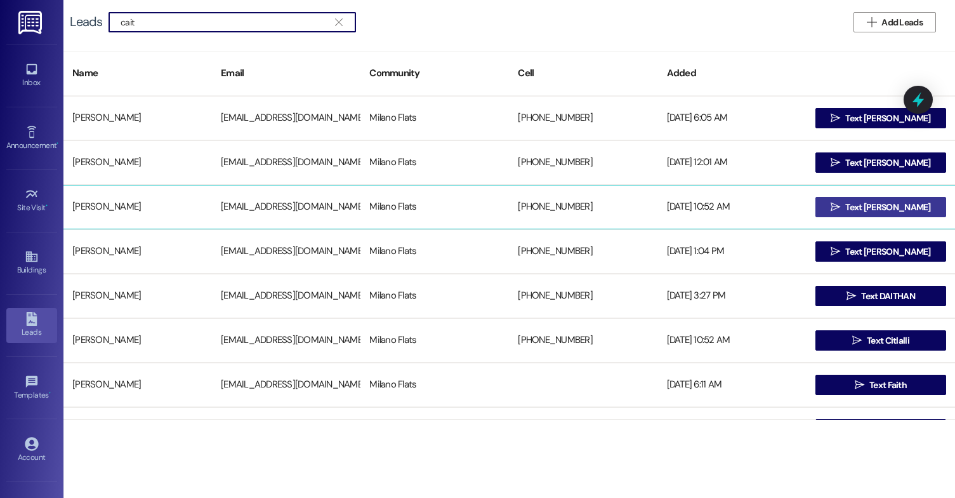
type input "cait"
click at [892, 209] on span "Text [PERSON_NAME]" at bounding box center [887, 207] width 85 height 13
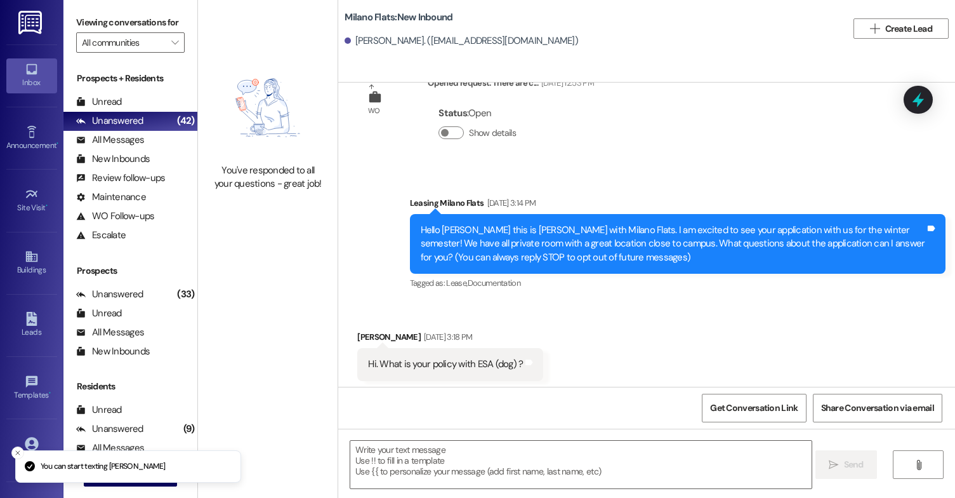
scroll to position [49, 0]
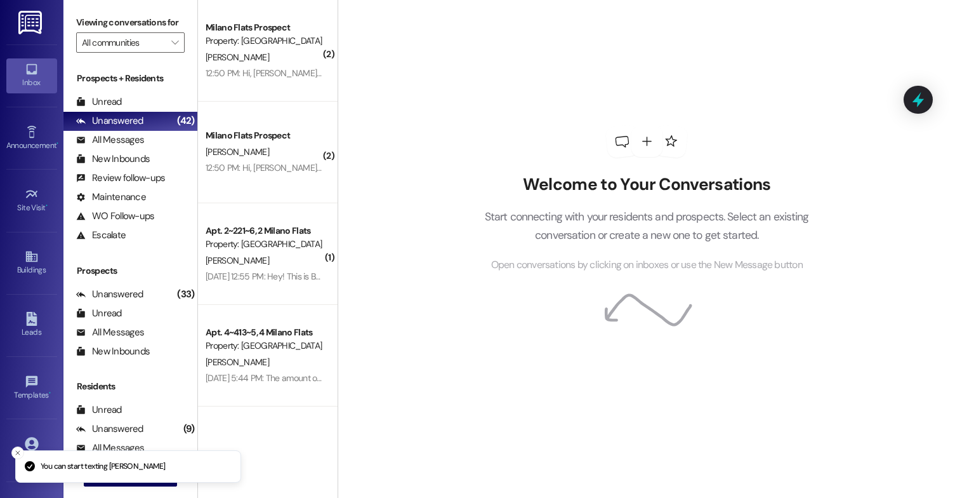
click at [656, 265] on span "Open conversations by clicking on inboxes or use the New Message button" at bounding box center [647, 265] width 312 height 16
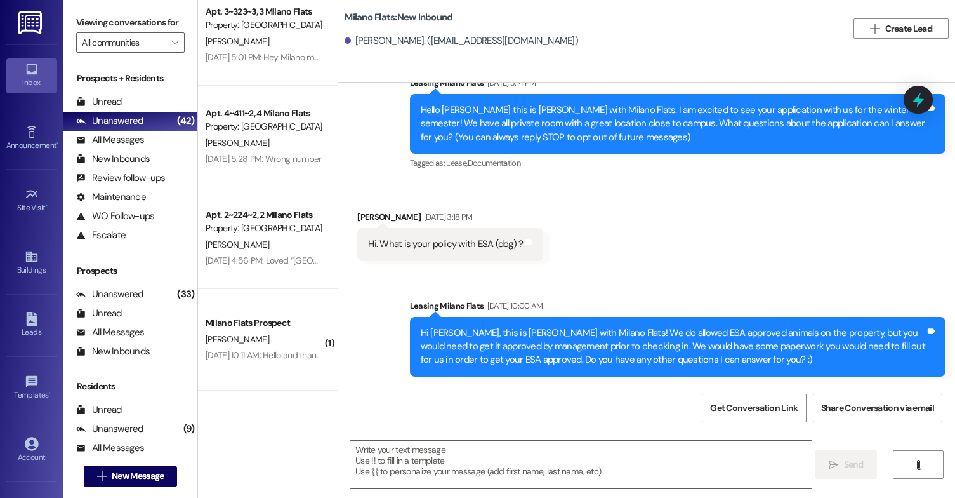
scroll to position [444, 0]
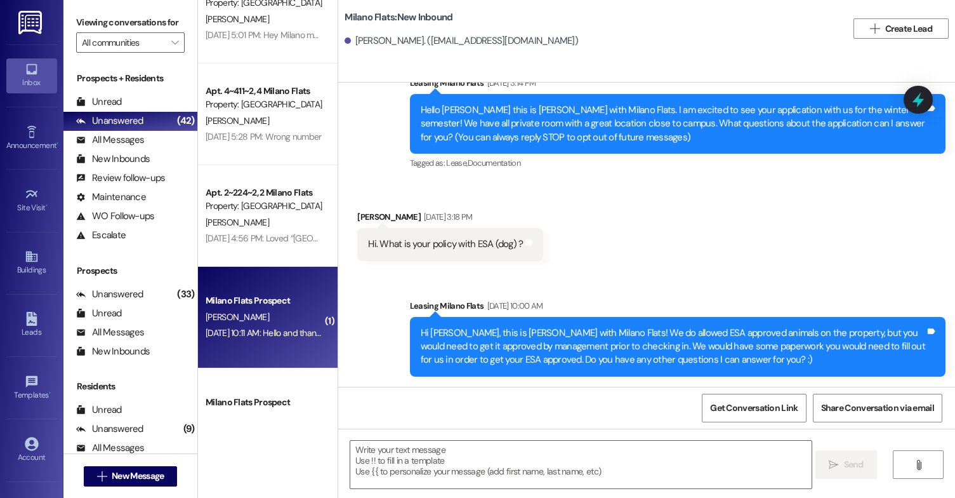
click at [247, 336] on div "[DATE] 10:11 AM: Hello and thank you for contacting Milano Flats. You have reac…" at bounding box center [616, 332] width 821 height 11
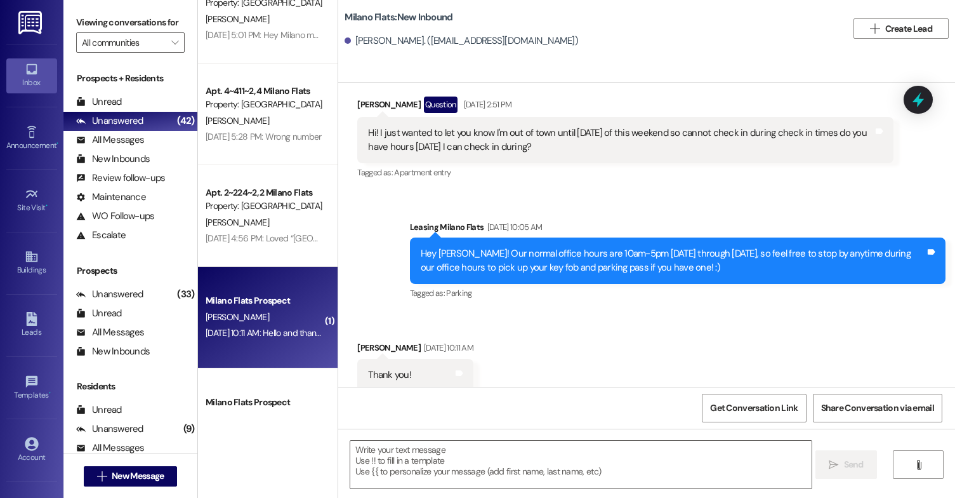
scroll to position [2065, 0]
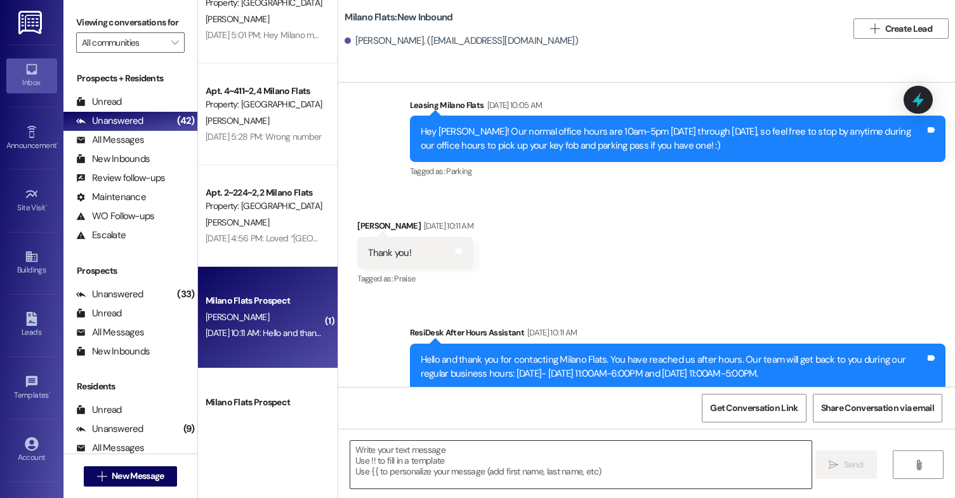
click at [440, 479] on textarea at bounding box center [580, 464] width 461 height 48
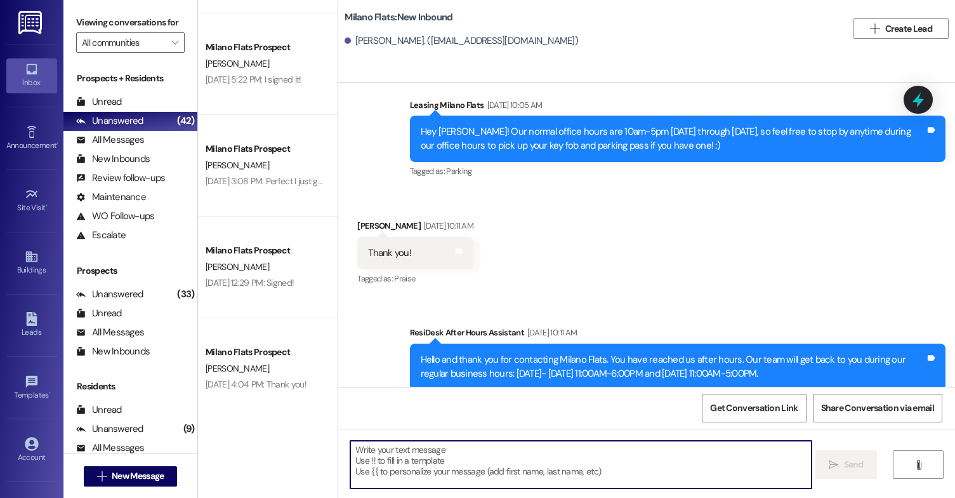
scroll to position [3147, 0]
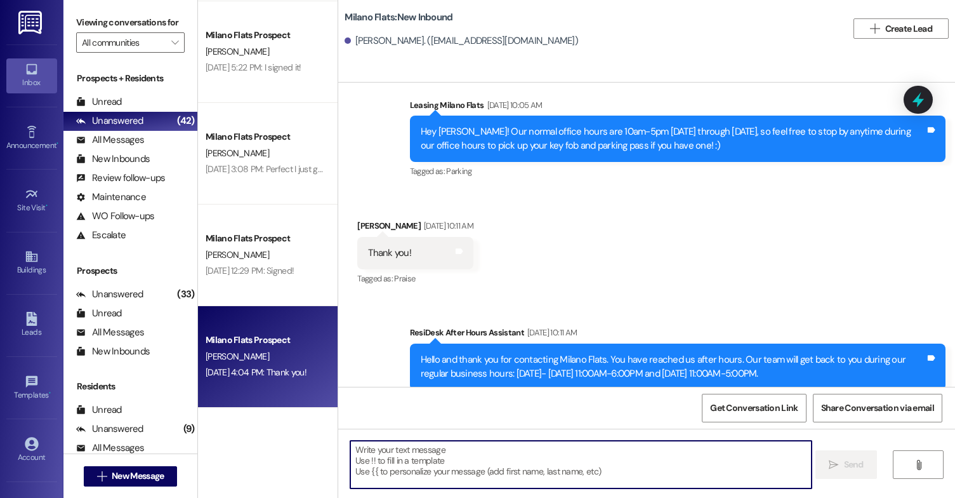
click at [222, 348] on div "[PERSON_NAME]" at bounding box center [264, 356] width 120 height 16
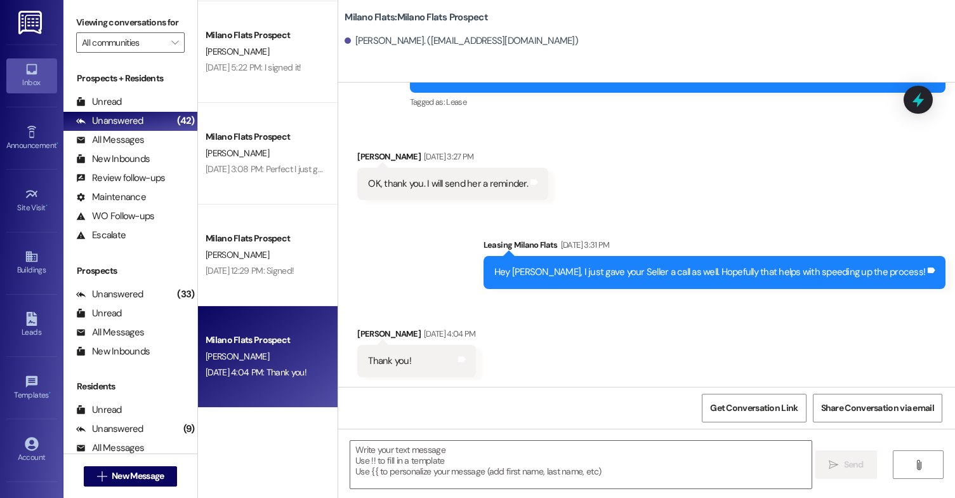
scroll to position [2775, 0]
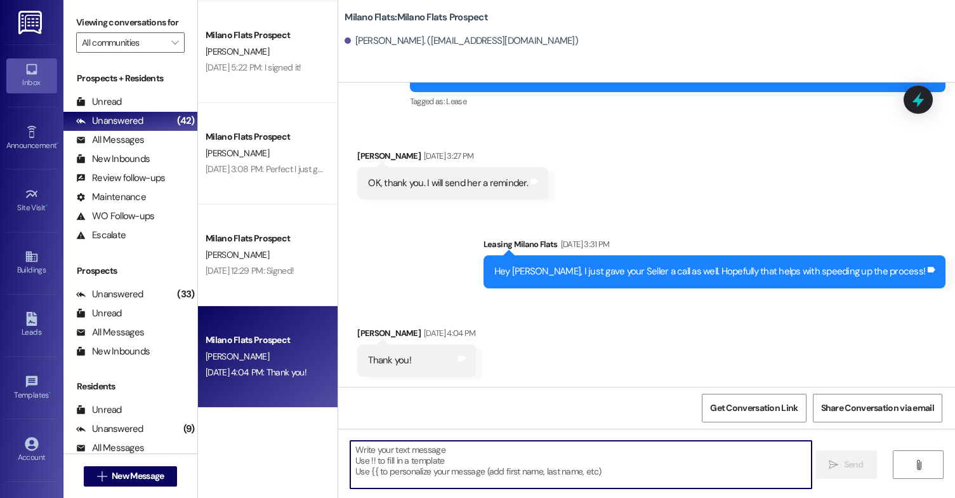
click at [395, 449] on textarea at bounding box center [580, 464] width 461 height 48
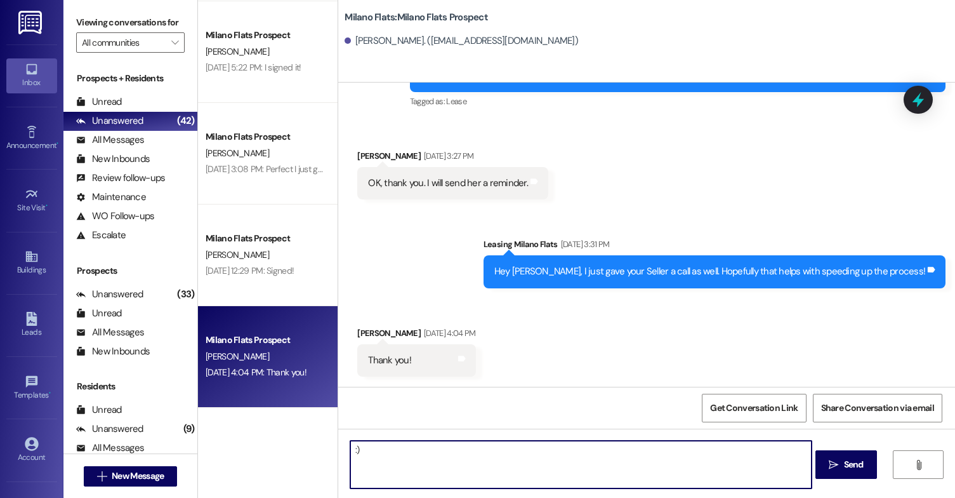
type textarea ":"
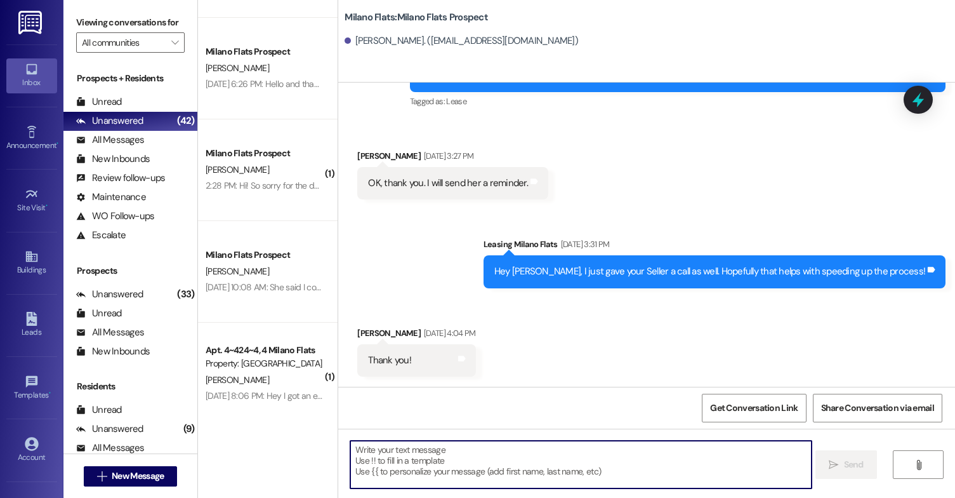
scroll to position [1687, 0]
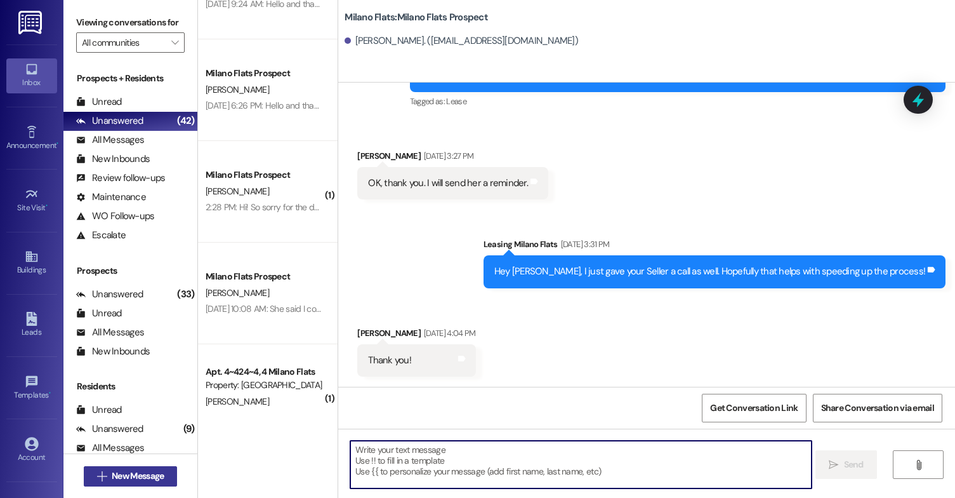
click at [125, 477] on span "New Message" at bounding box center [138, 475] width 52 height 13
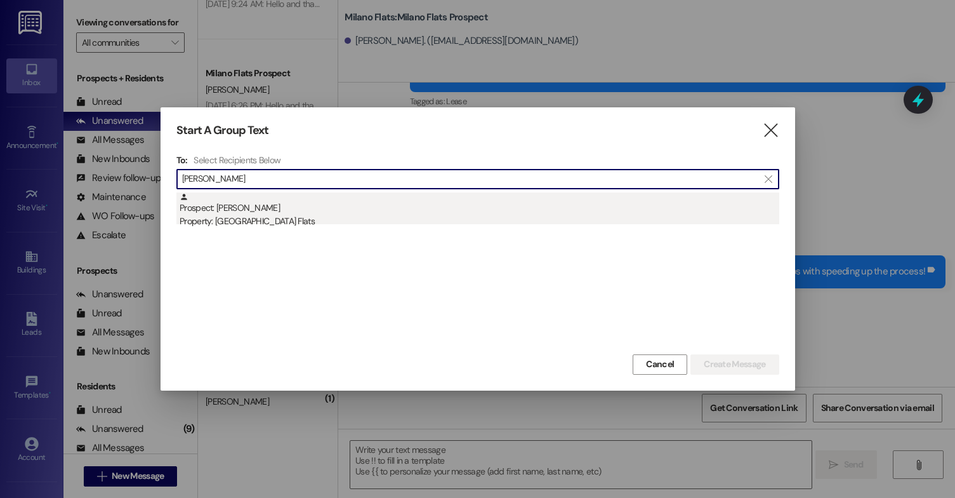
type input "[PERSON_NAME]"
click at [275, 216] on div "Property: [GEOGRAPHIC_DATA] Flats" at bounding box center [480, 221] width 600 height 13
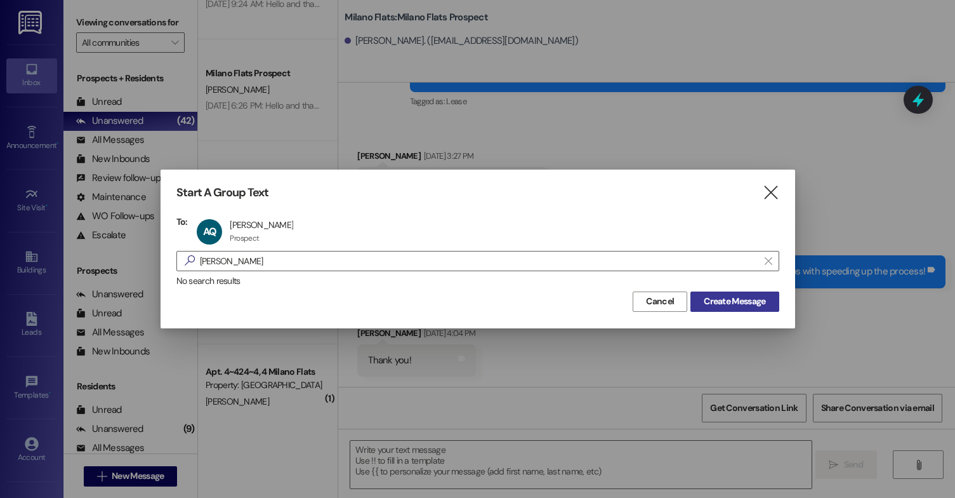
click at [745, 305] on span "Create Message" at bounding box center [735, 300] width 62 height 13
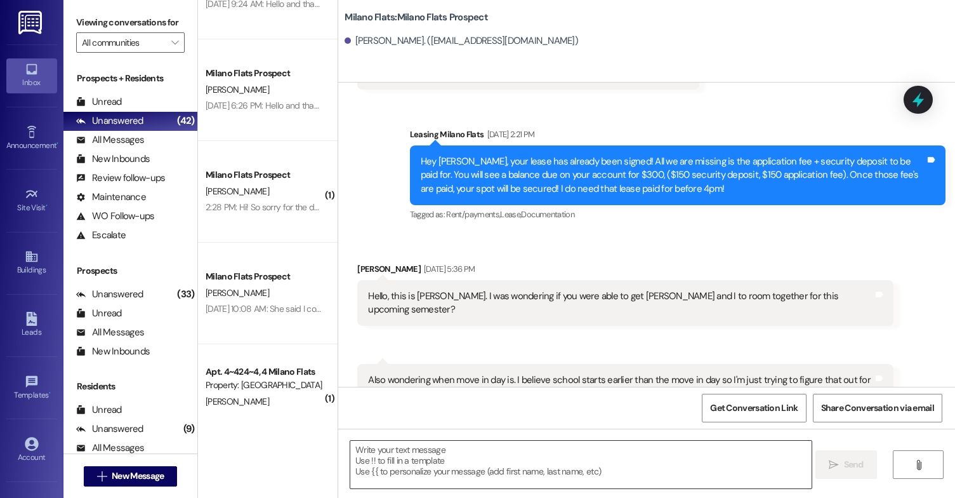
scroll to position [370, 0]
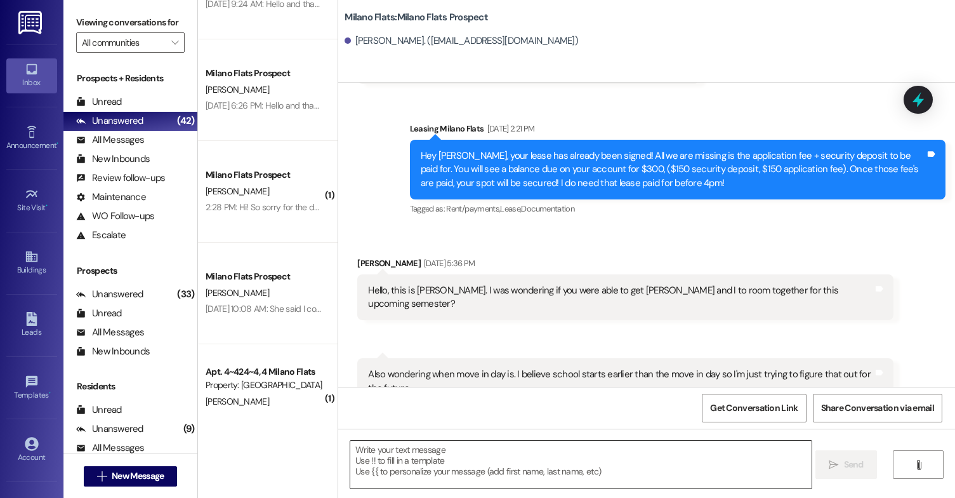
click at [423, 458] on textarea at bounding box center [580, 464] width 461 height 48
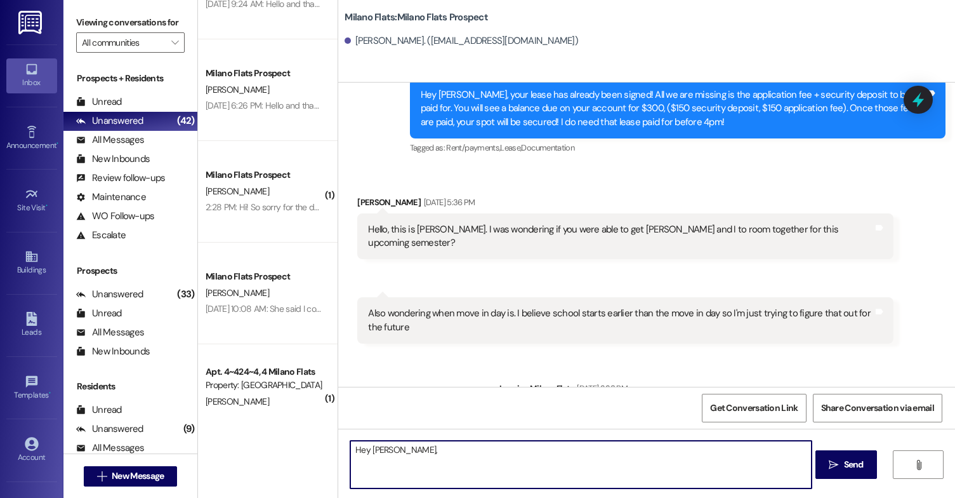
scroll to position [473, 0]
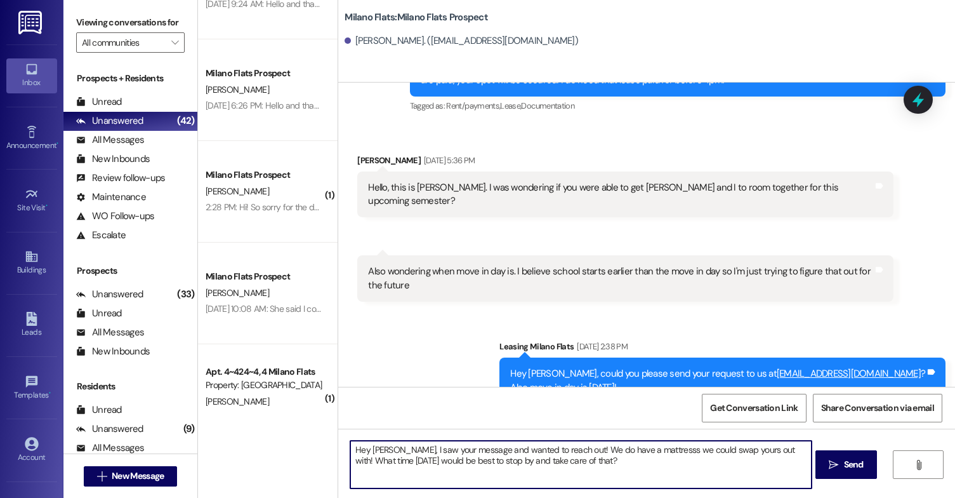
type textarea "Hey [PERSON_NAME], I saw your message and wanted to reach out! We do have a mat…"
click at [538, 465] on textarea "Hey [PERSON_NAME], I saw your message and wanted to reach out! We do have a mat…" at bounding box center [580, 464] width 461 height 48
click at [569, 473] on textarea "Hey [PERSON_NAME], I saw your message and wanted to reach out! We do have a mat…" at bounding box center [580, 464] width 461 height 48
click at [590, 465] on textarea "Hey [PERSON_NAME], I saw your message and wanted to reach out! We do have a mat…" at bounding box center [580, 464] width 461 height 48
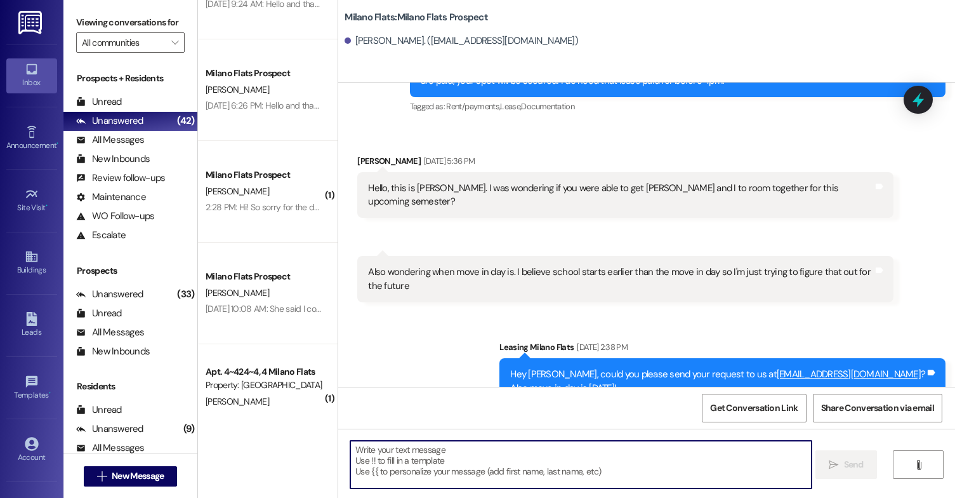
scroll to position [575, 0]
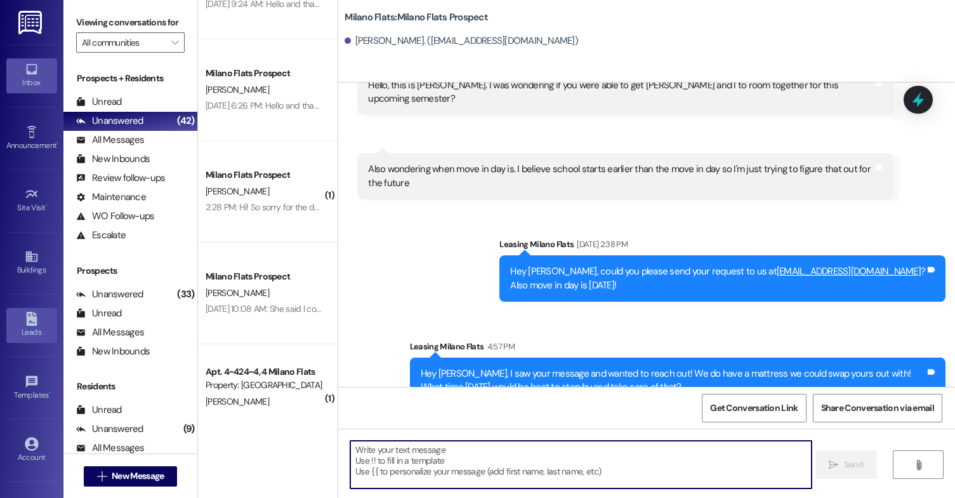
click at [29, 310] on link "Leads" at bounding box center [31, 325] width 51 height 34
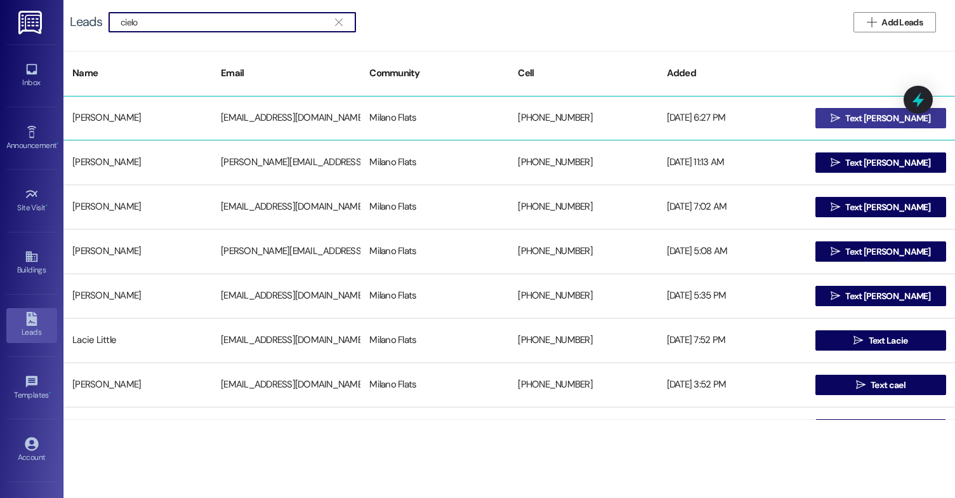
type input "cielo"
click at [835, 113] on button " Text [PERSON_NAME]" at bounding box center [881, 118] width 131 height 20
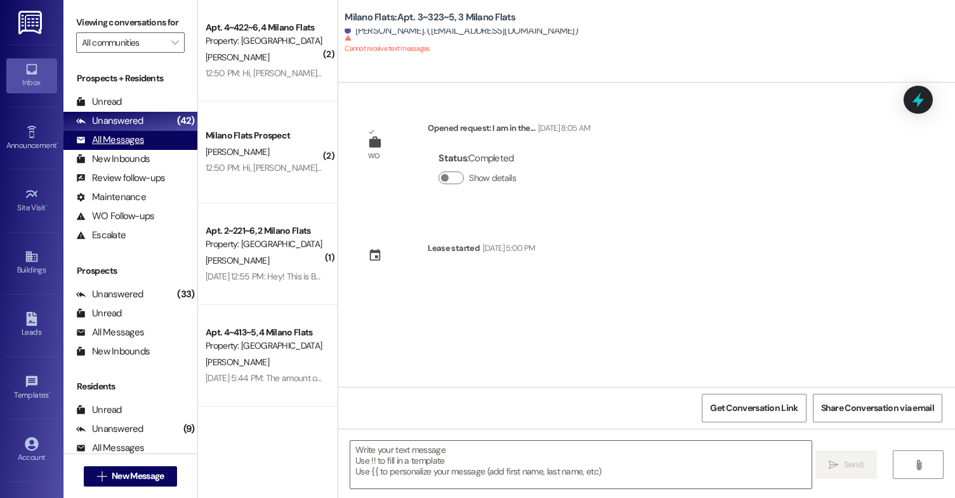
click at [131, 146] on div "All Messages (undefined)" at bounding box center [130, 140] width 134 height 19
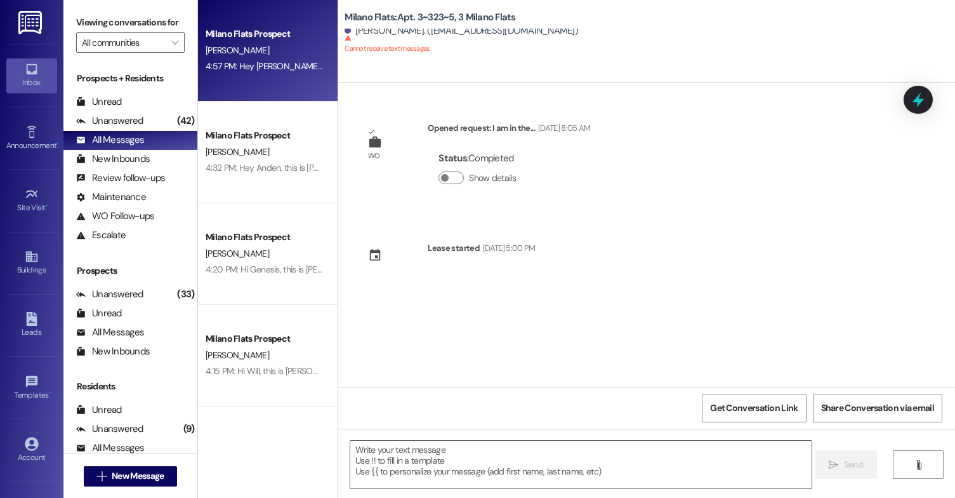
click at [248, 65] on div "4:57 PM: Hey [PERSON_NAME], I saw your message and wanted to reach out! We do h…" at bounding box center [572, 65] width 732 height 11
